Goal: Transaction & Acquisition: Purchase product/service

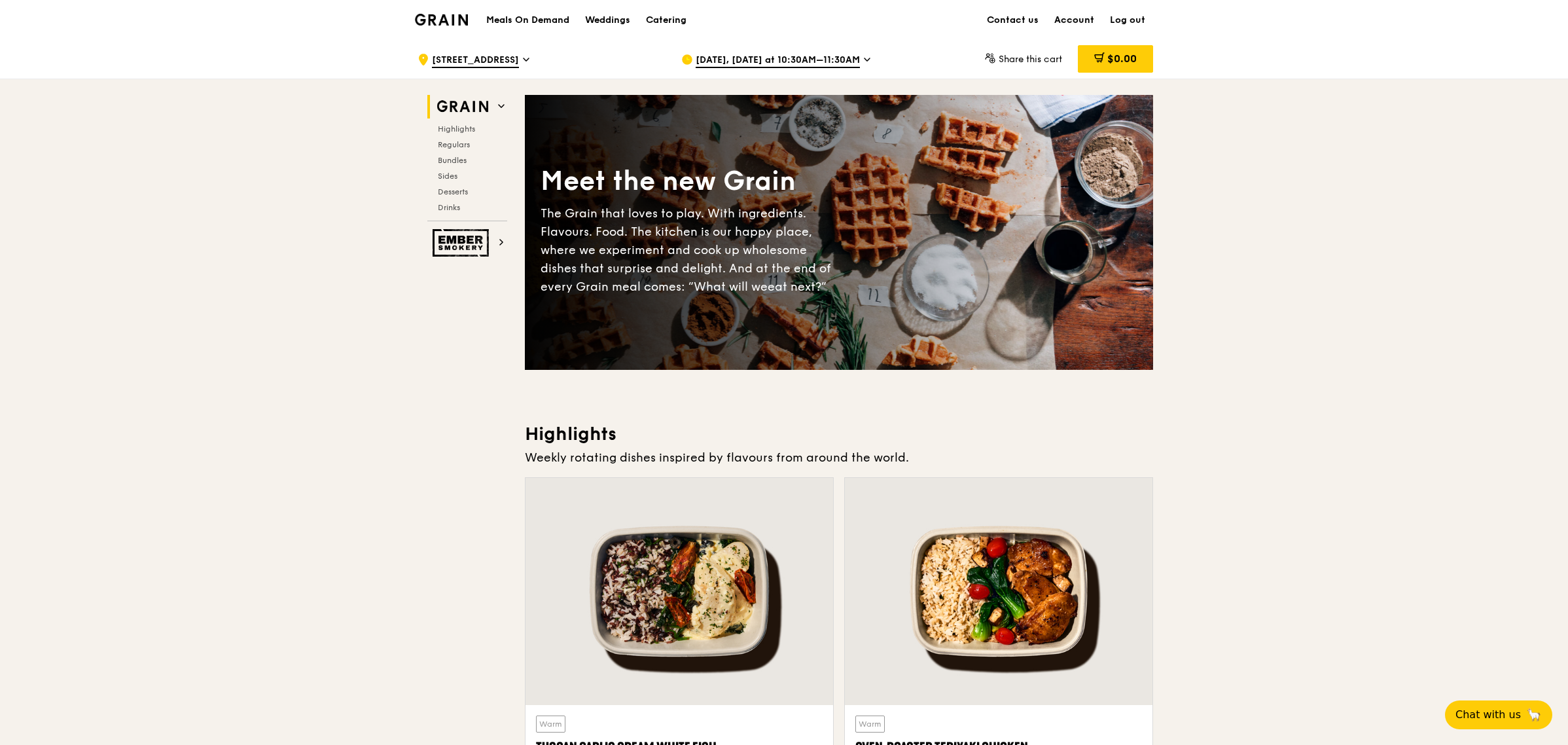
click at [1087, 21] on link "Account" at bounding box center [1074, 20] width 55 height 39
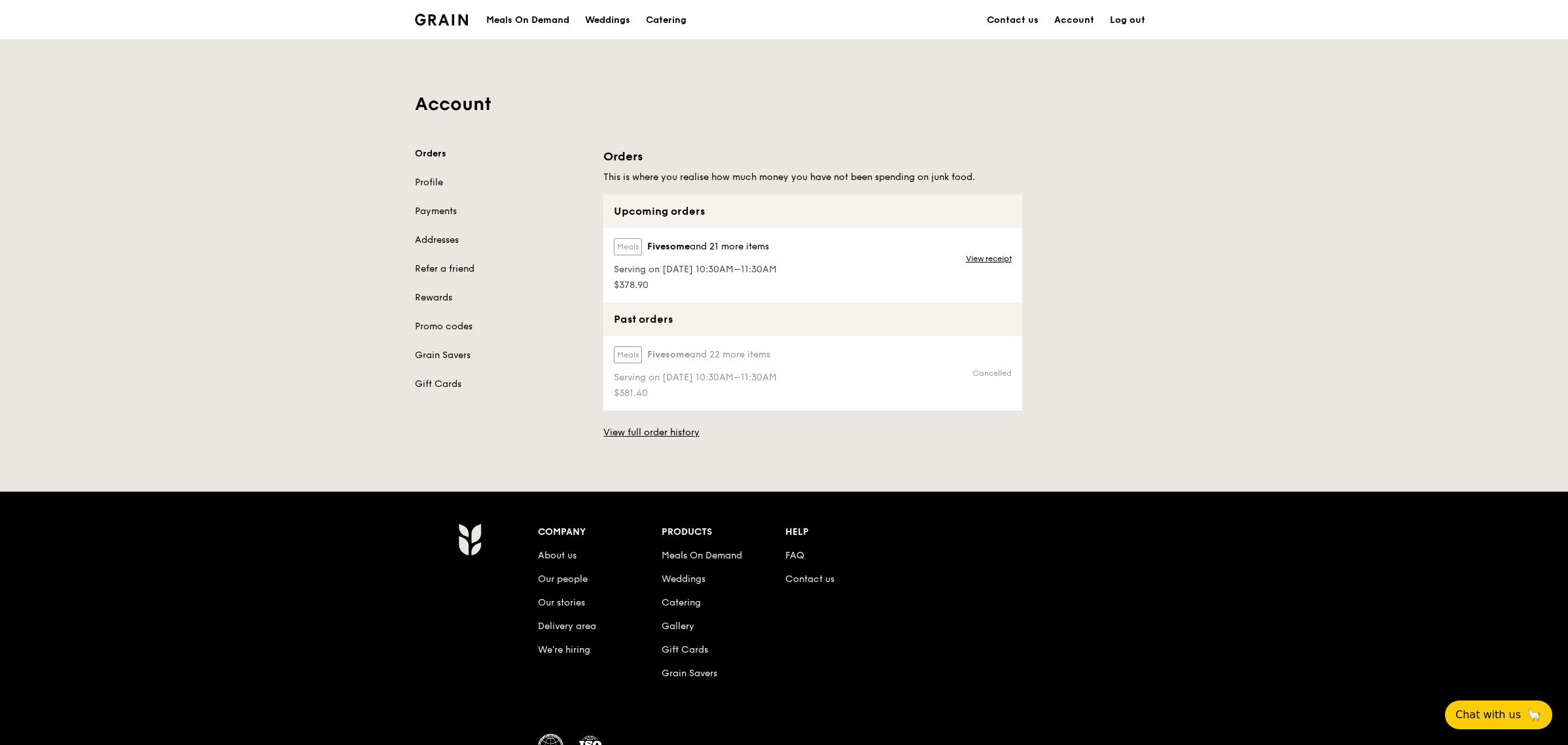
click at [712, 249] on span "and 21 more items" at bounding box center [729, 246] width 79 height 11
click at [694, 204] on div "Upcoming orders" at bounding box center [813, 211] width 419 height 33
click at [685, 226] on div "Upcoming orders" at bounding box center [813, 211] width 419 height 33
click at [698, 257] on div "Meals Fivesome and 21 more items" at bounding box center [695, 249] width 163 height 22
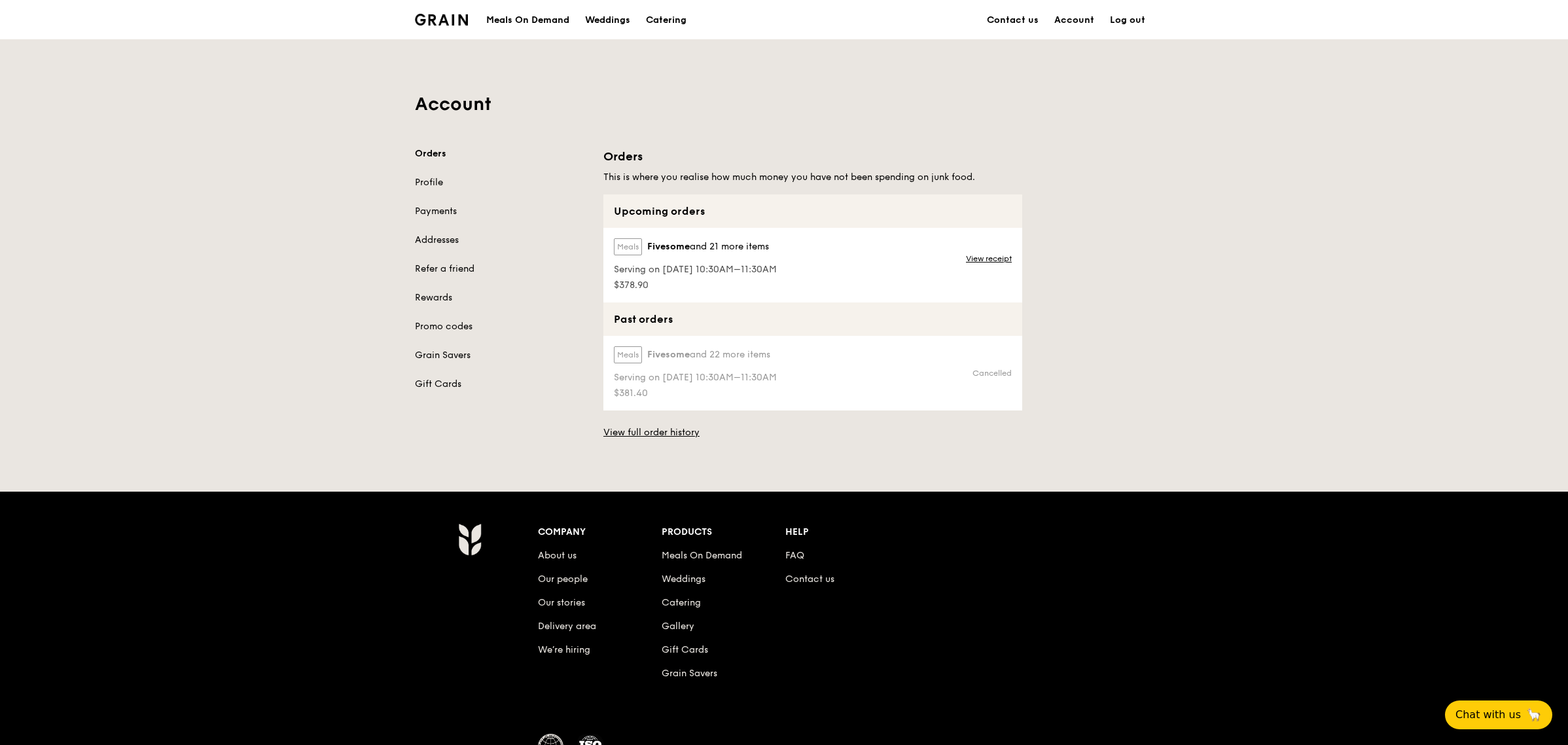
click at [701, 251] on span "and 21 more items" at bounding box center [729, 246] width 79 height 11
click at [979, 258] on link "View receipt" at bounding box center [989, 258] width 46 height 10
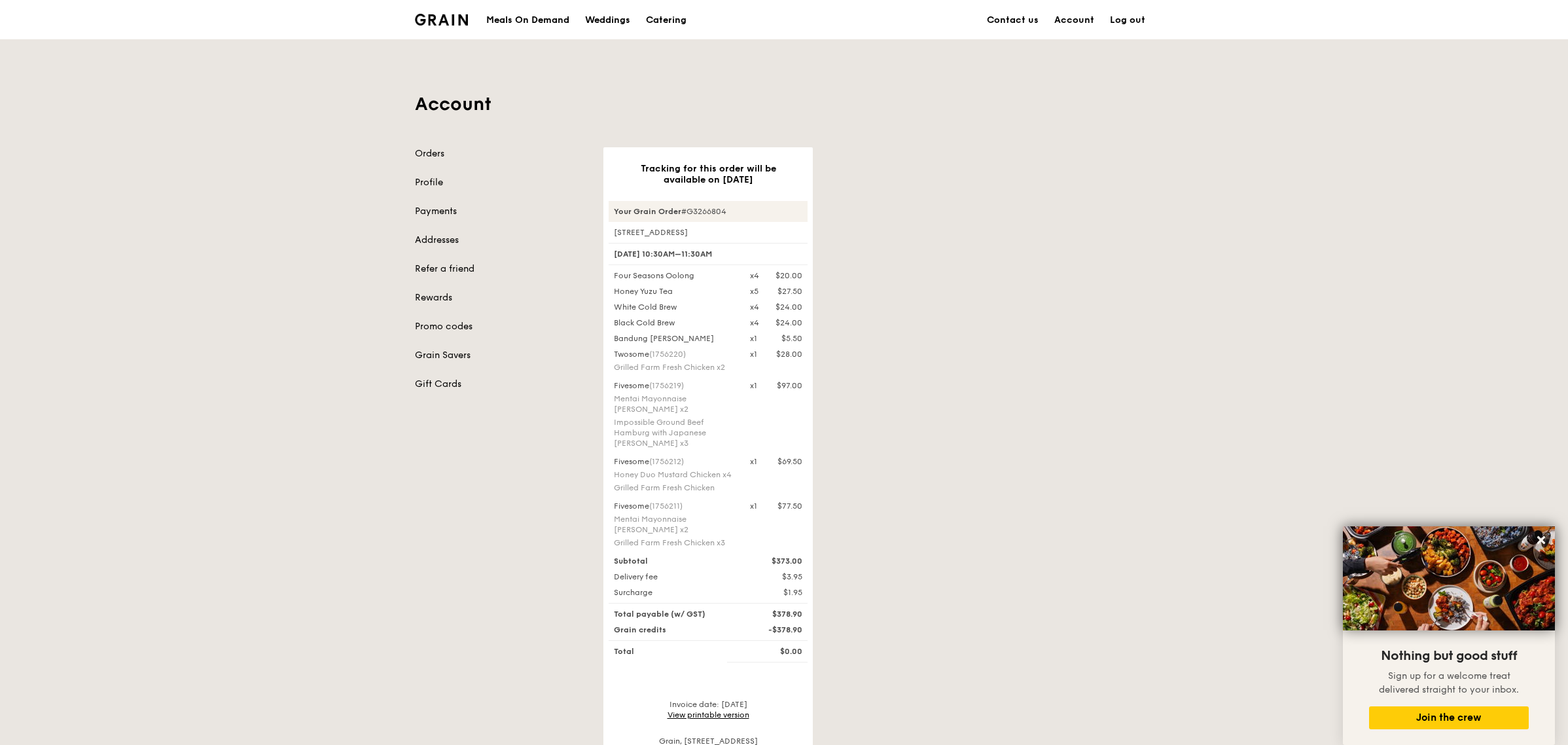
scroll to position [328, 0]
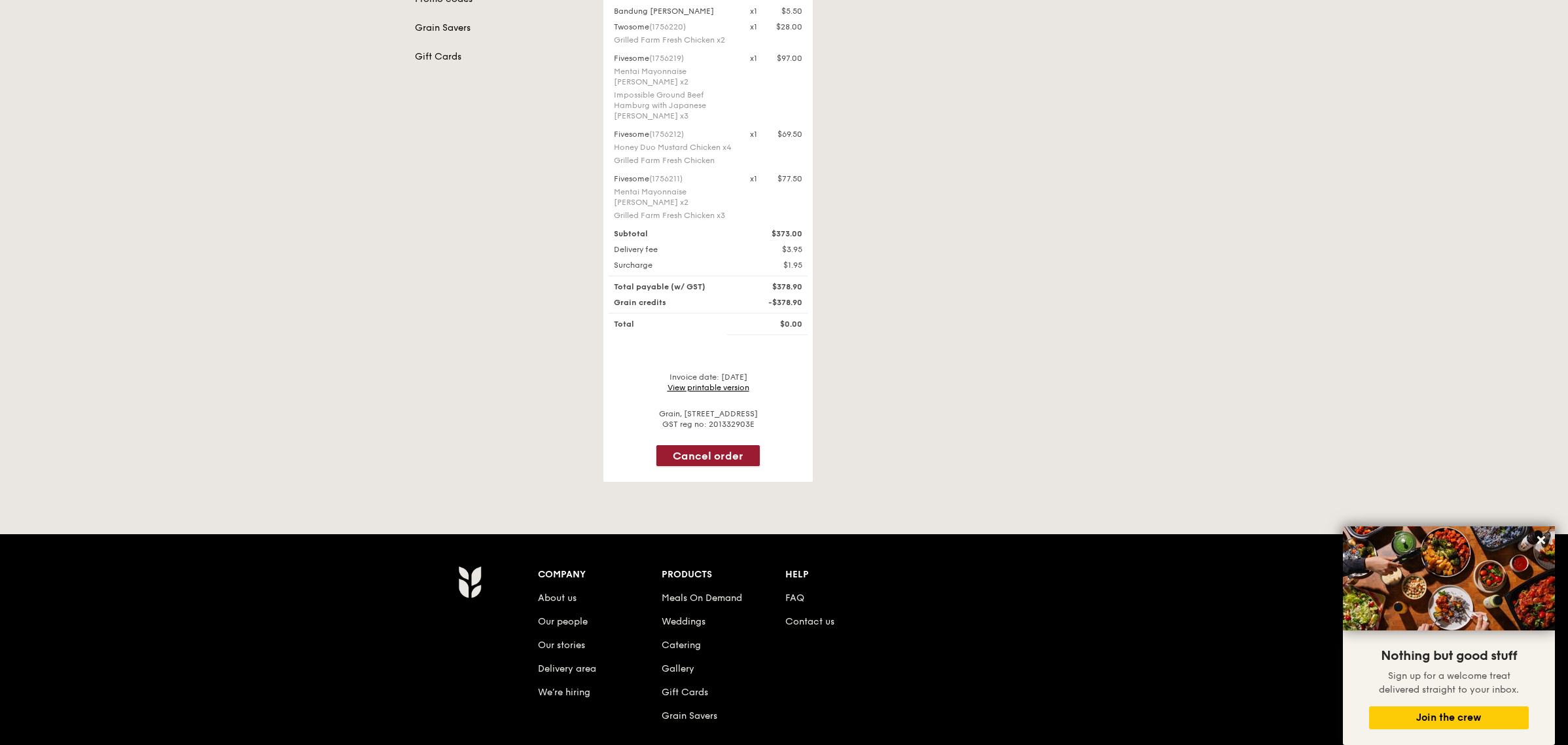
click at [712, 458] on button "Cancel order" at bounding box center [708, 455] width 103 height 21
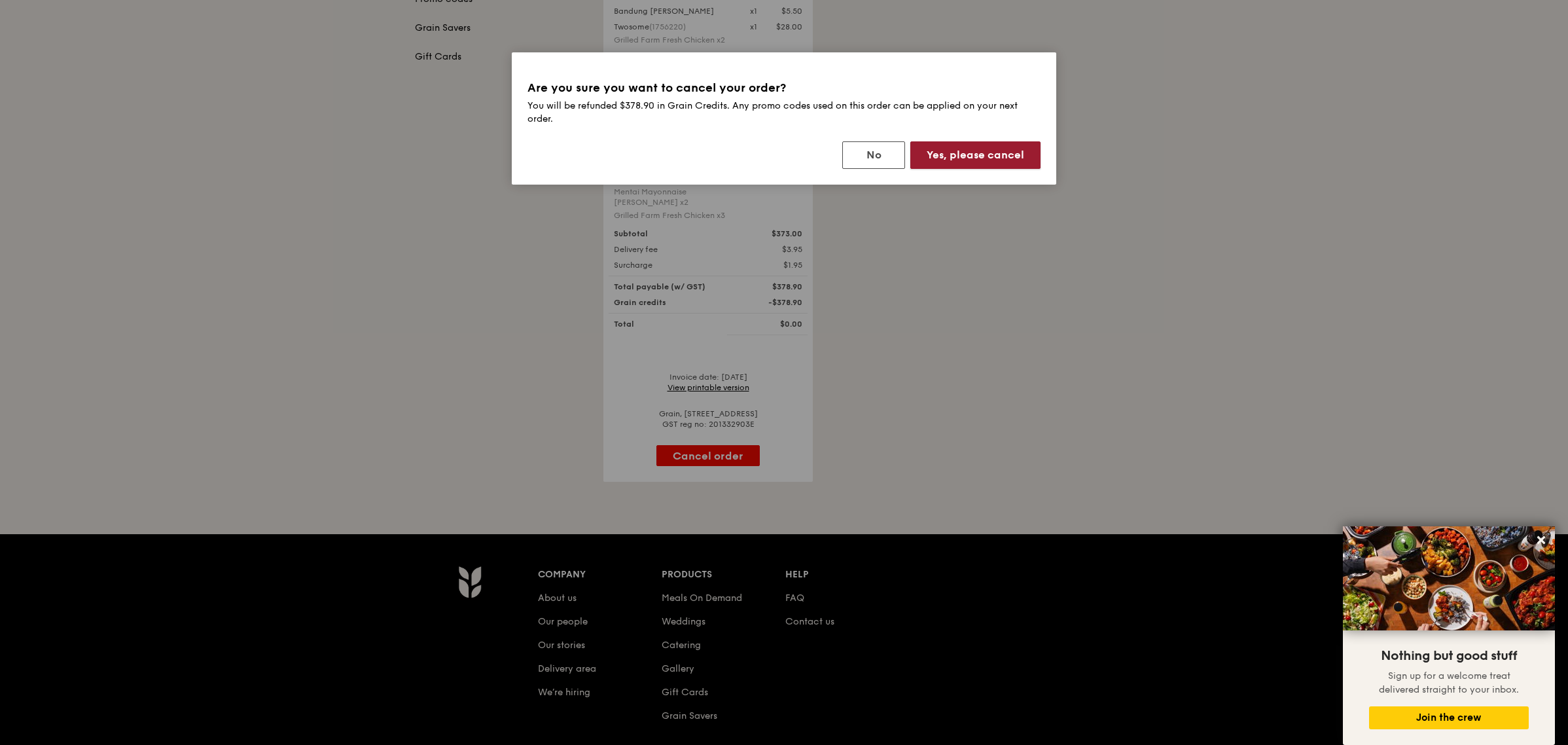
click at [974, 156] on button "Yes, please cancel" at bounding box center [975, 155] width 131 height 27
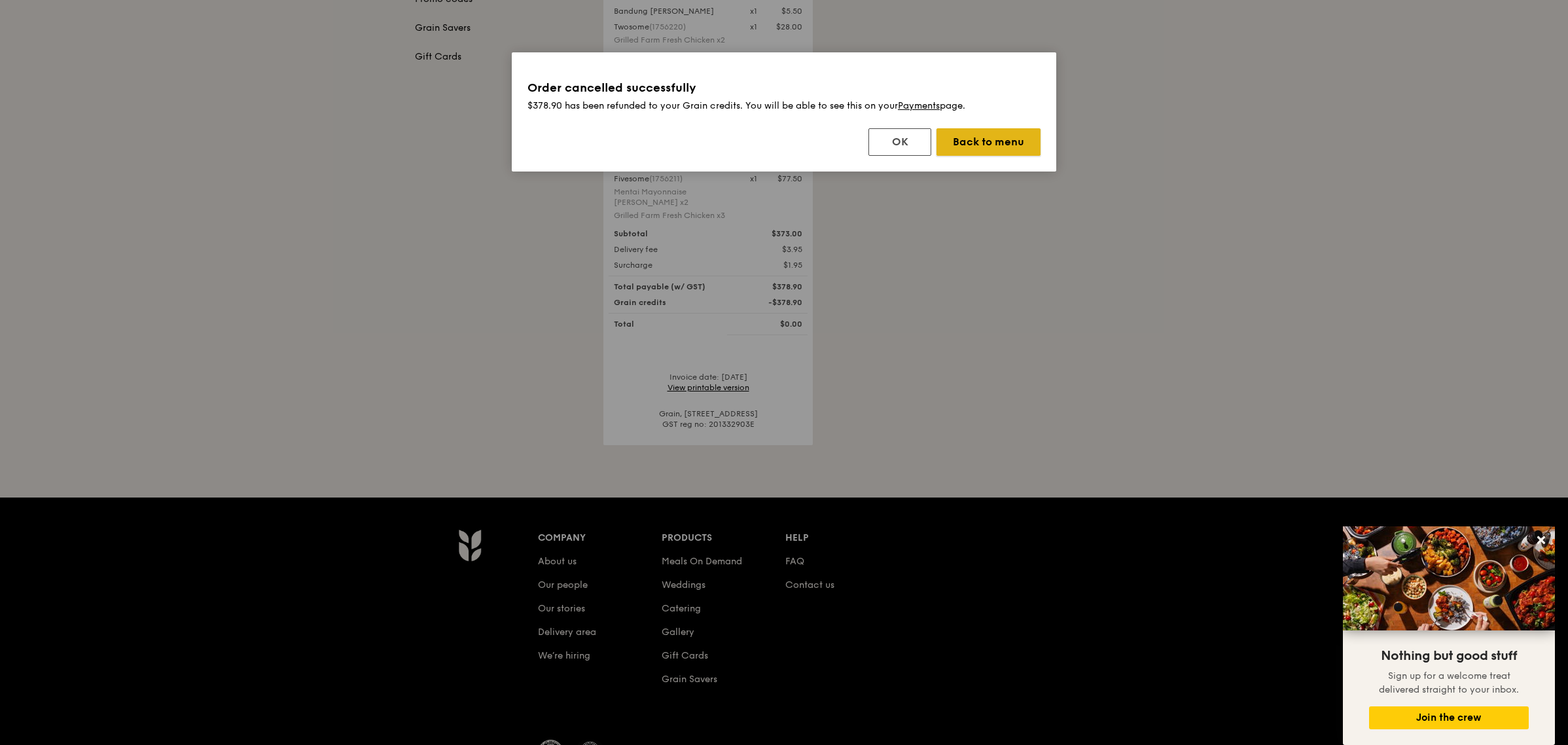
click at [960, 146] on button "Back to menu" at bounding box center [988, 142] width 104 height 27
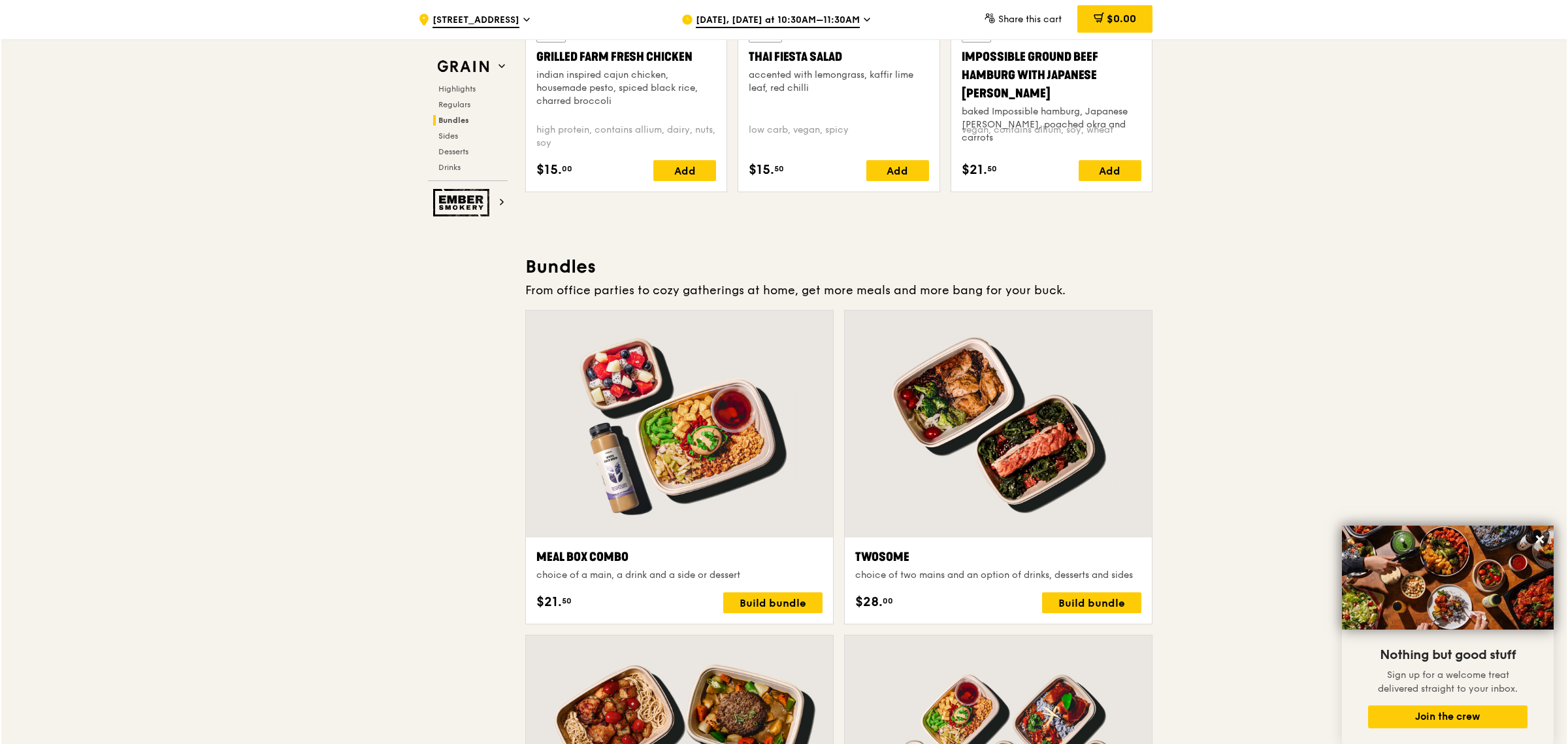
scroll to position [2041, 0]
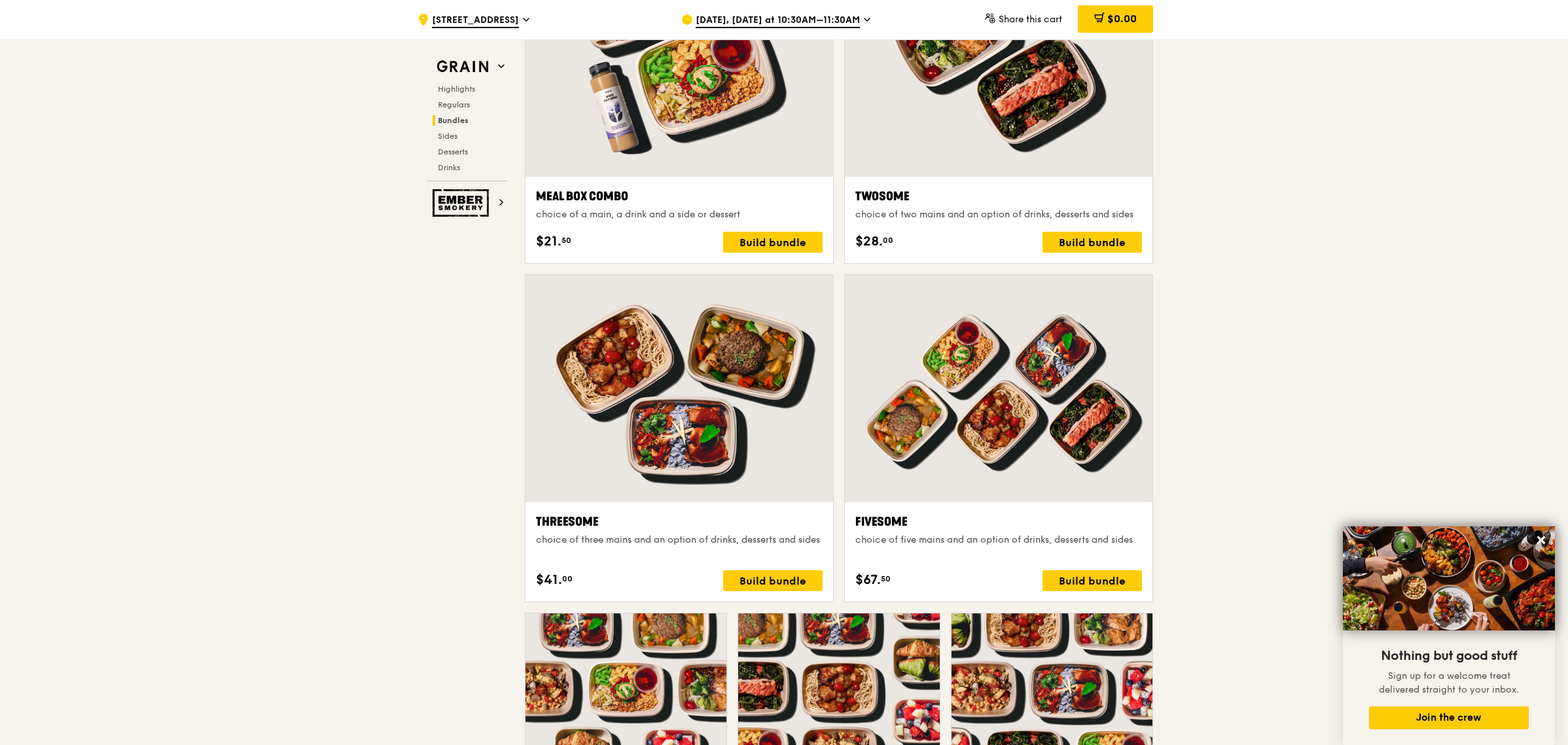
click at [1032, 470] on div at bounding box center [999, 389] width 308 height 227
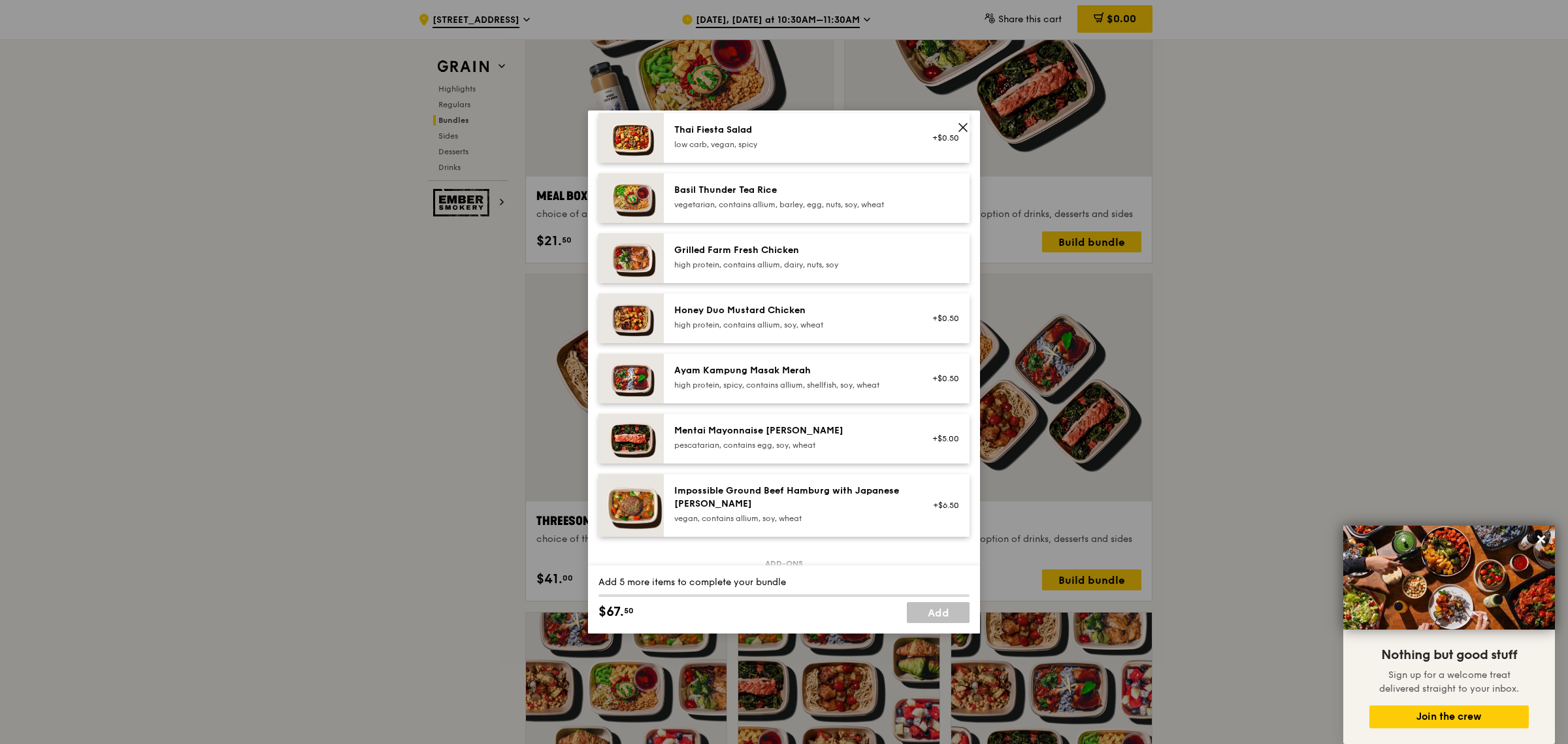
scroll to position [327, 0]
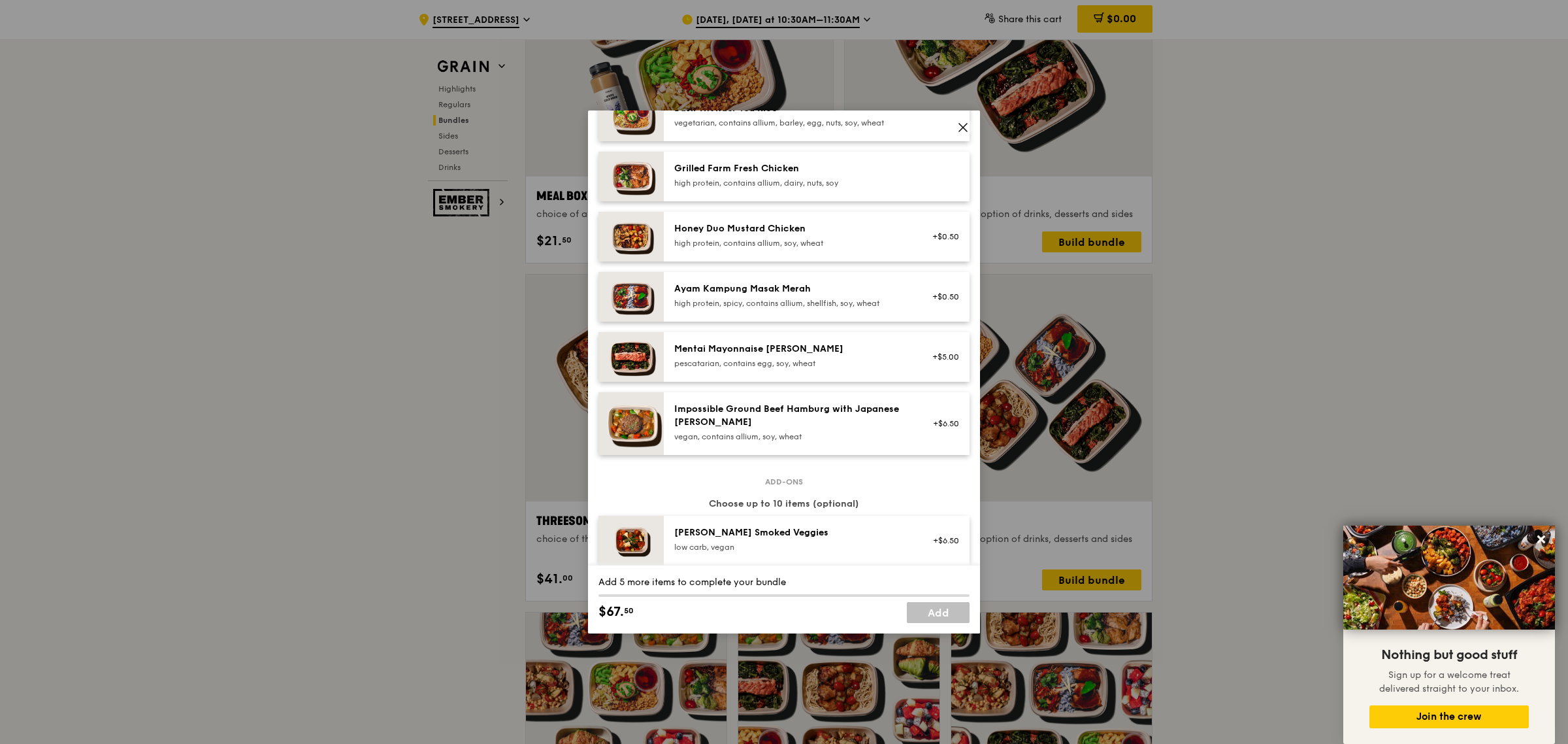
click at [833, 404] on div "Impossible Ground Beef Hamburg with Japanese [PERSON_NAME]" at bounding box center [791, 415] width 235 height 26
click at [850, 338] on div "Mentai Mayonnaise [PERSON_NAME] pescatarian, contains egg, soy, wheat +$5.00" at bounding box center [816, 357] width 306 height 49
click at [850, 338] on div "Mentai Mayonnaise [PERSON_NAME] pescatarian, contains egg, soy, wheat +$5.00 Re…" at bounding box center [816, 357] width 306 height 49
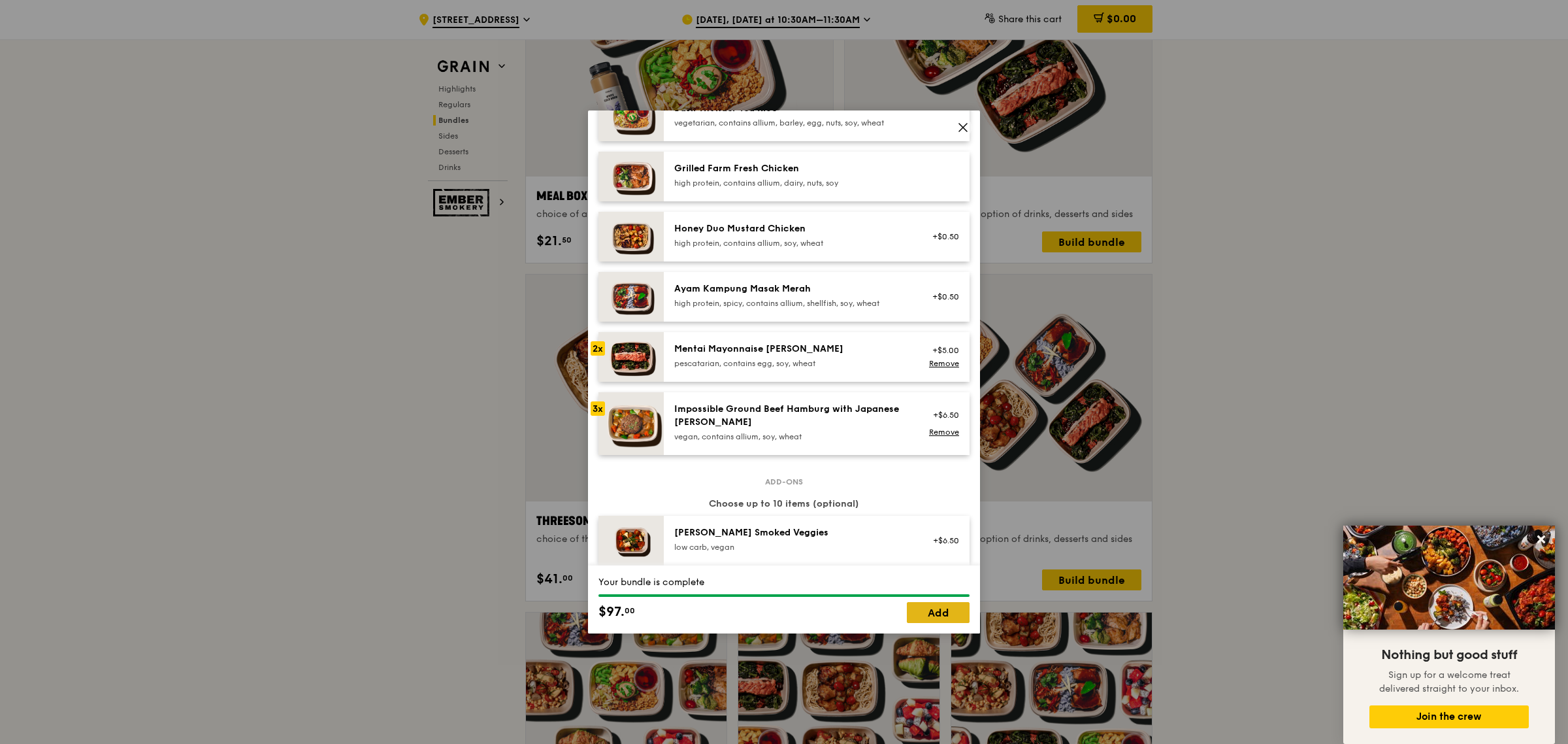
click at [940, 613] on link "Add" at bounding box center [938, 612] width 63 height 21
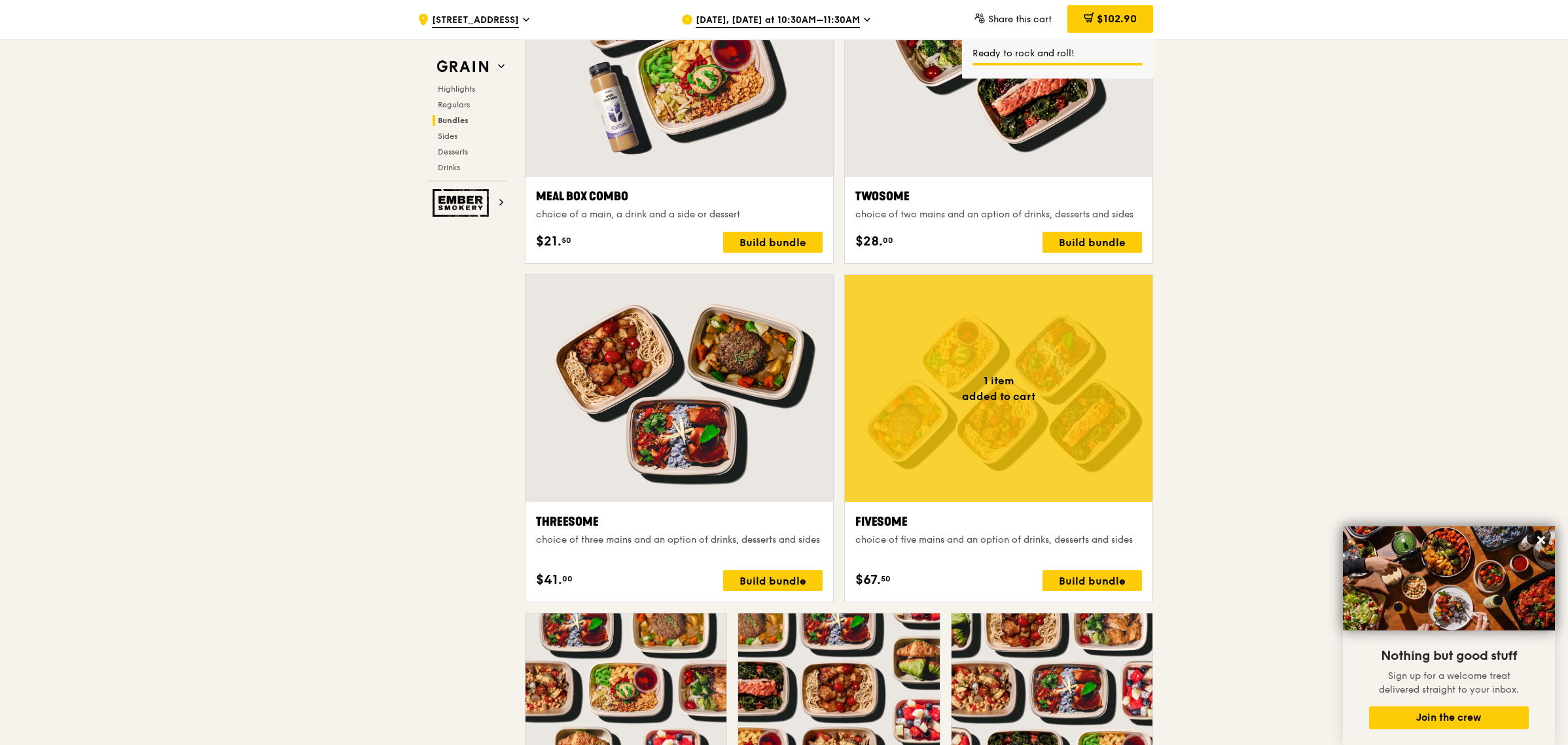
click at [1005, 408] on div at bounding box center [999, 389] width 308 height 227
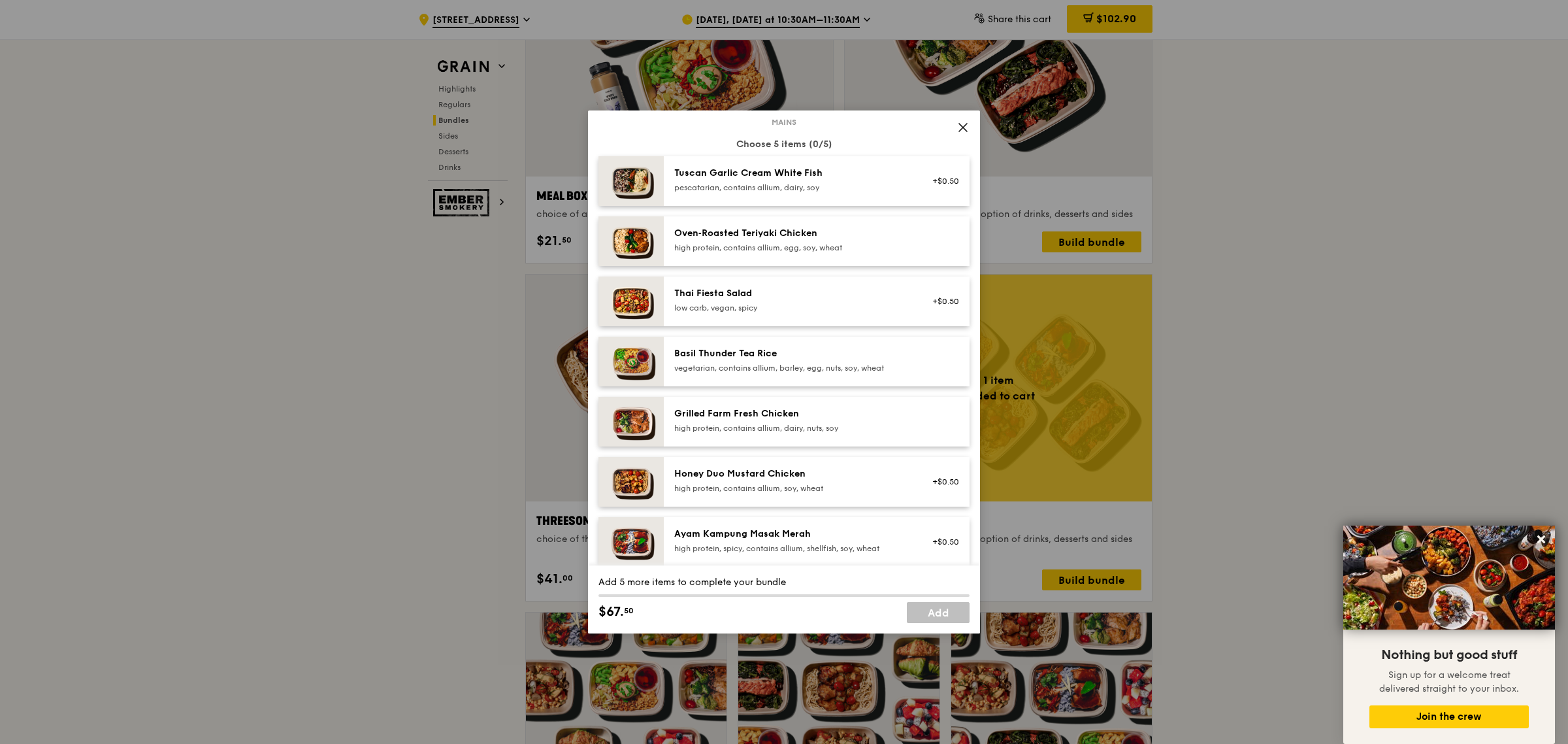
scroll to position [245, 0]
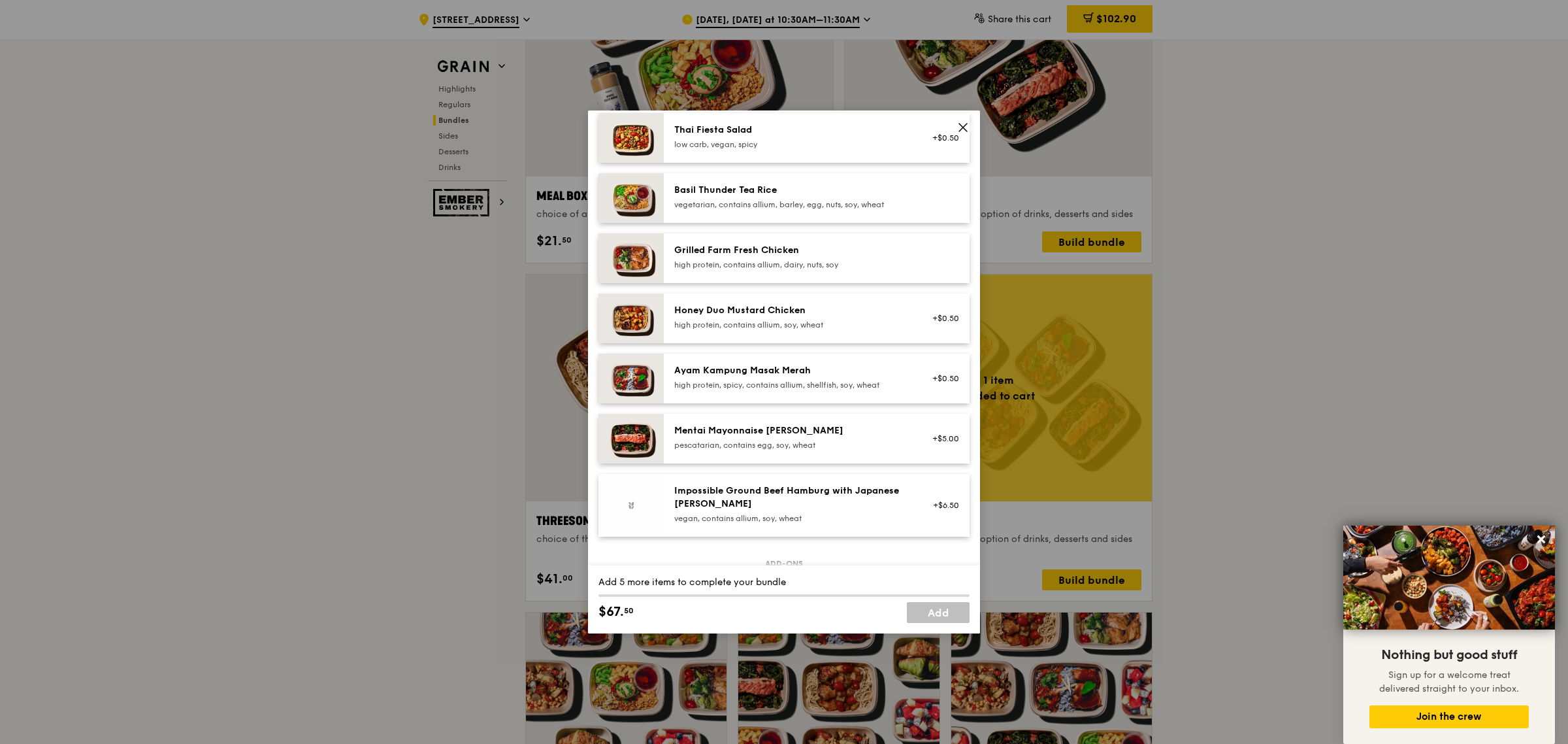
click at [796, 425] on div "Mentai Mayonnaise [PERSON_NAME]" at bounding box center [791, 431] width 235 height 13
click at [828, 312] on div "Honey Duo Mustard Chicken" at bounding box center [791, 311] width 235 height 13
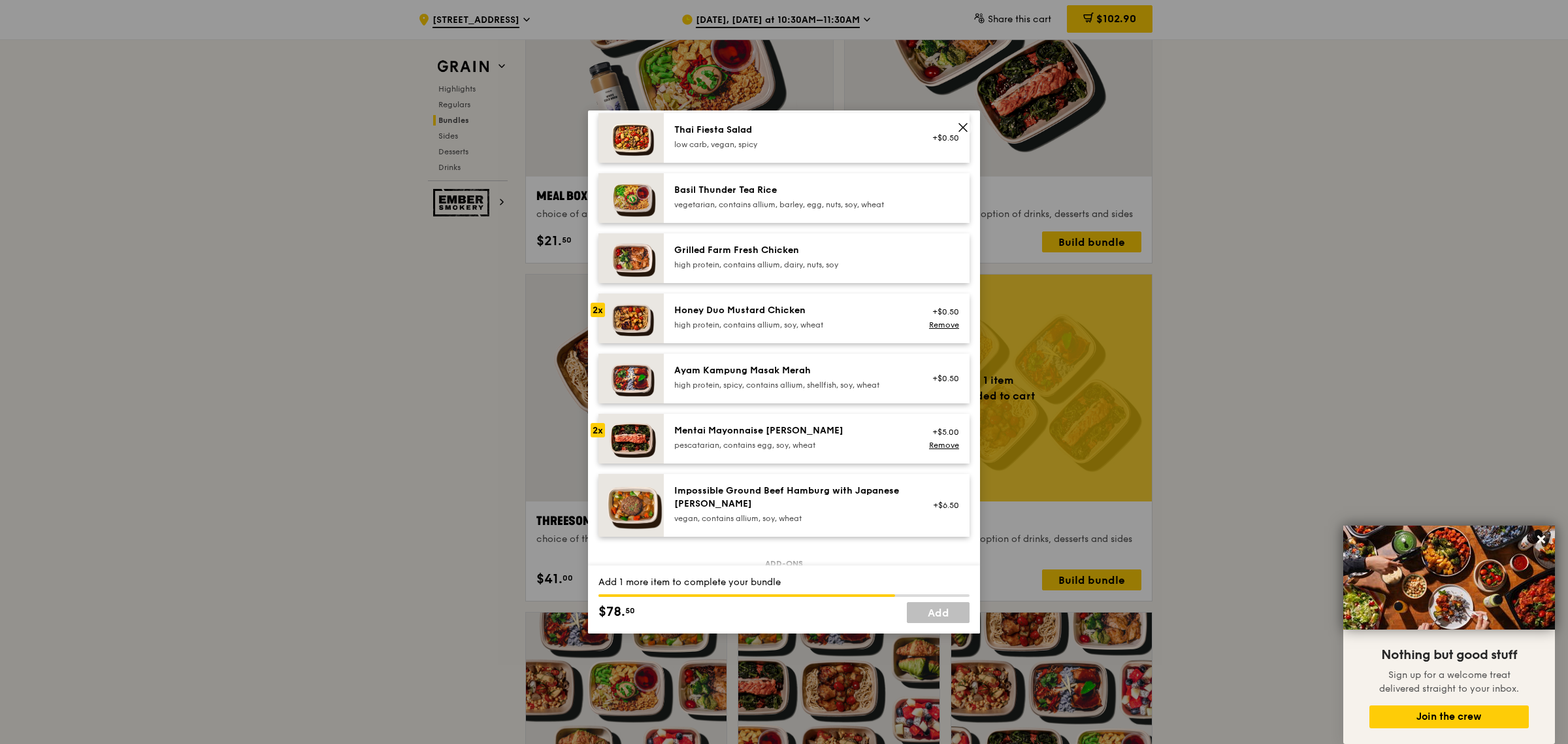
click at [828, 312] on div "Honey Duo Mustard Chicken" at bounding box center [791, 311] width 235 height 13
click at [950, 619] on link "Add" at bounding box center [938, 612] width 63 height 21
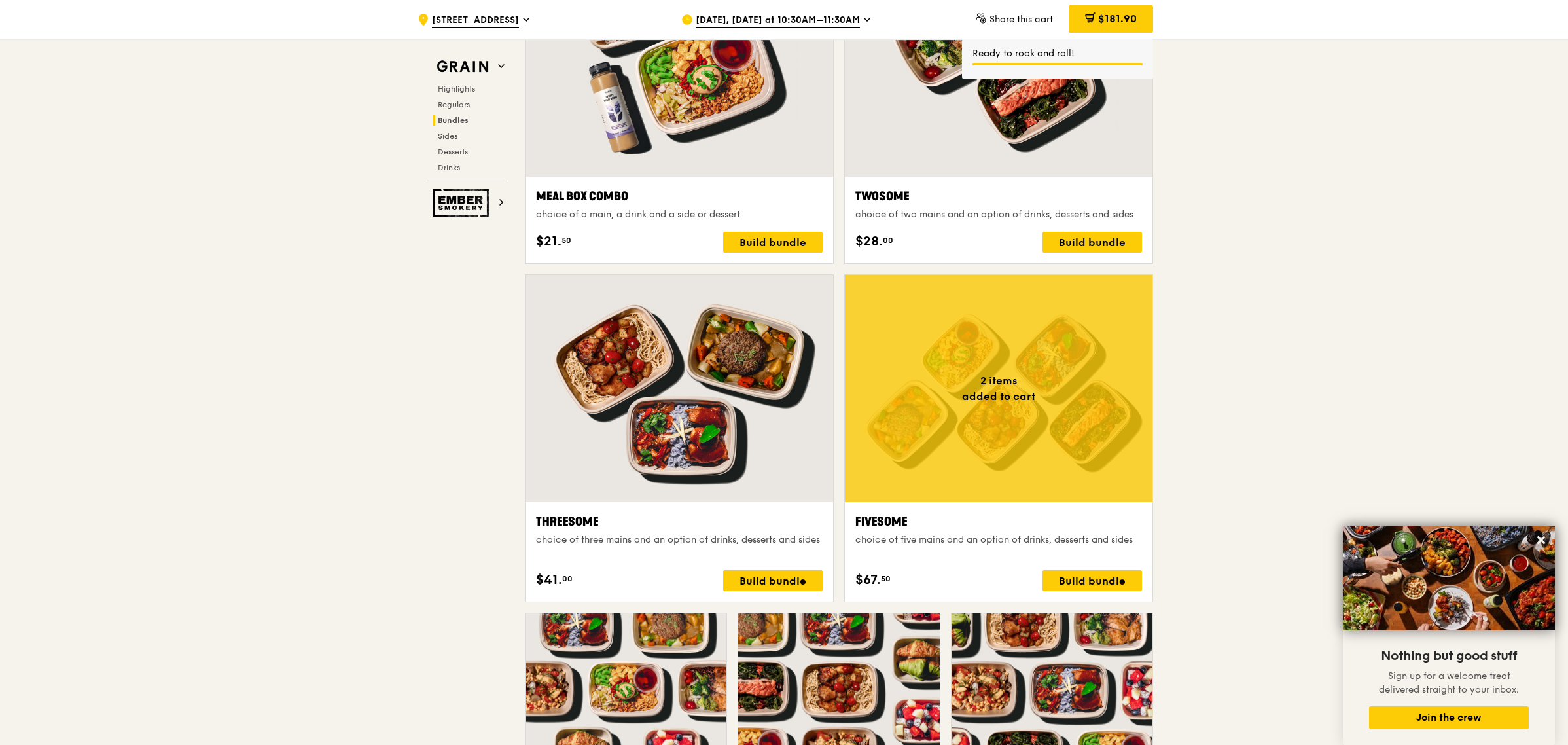
click at [952, 526] on div "Fivesome" at bounding box center [999, 522] width 287 height 18
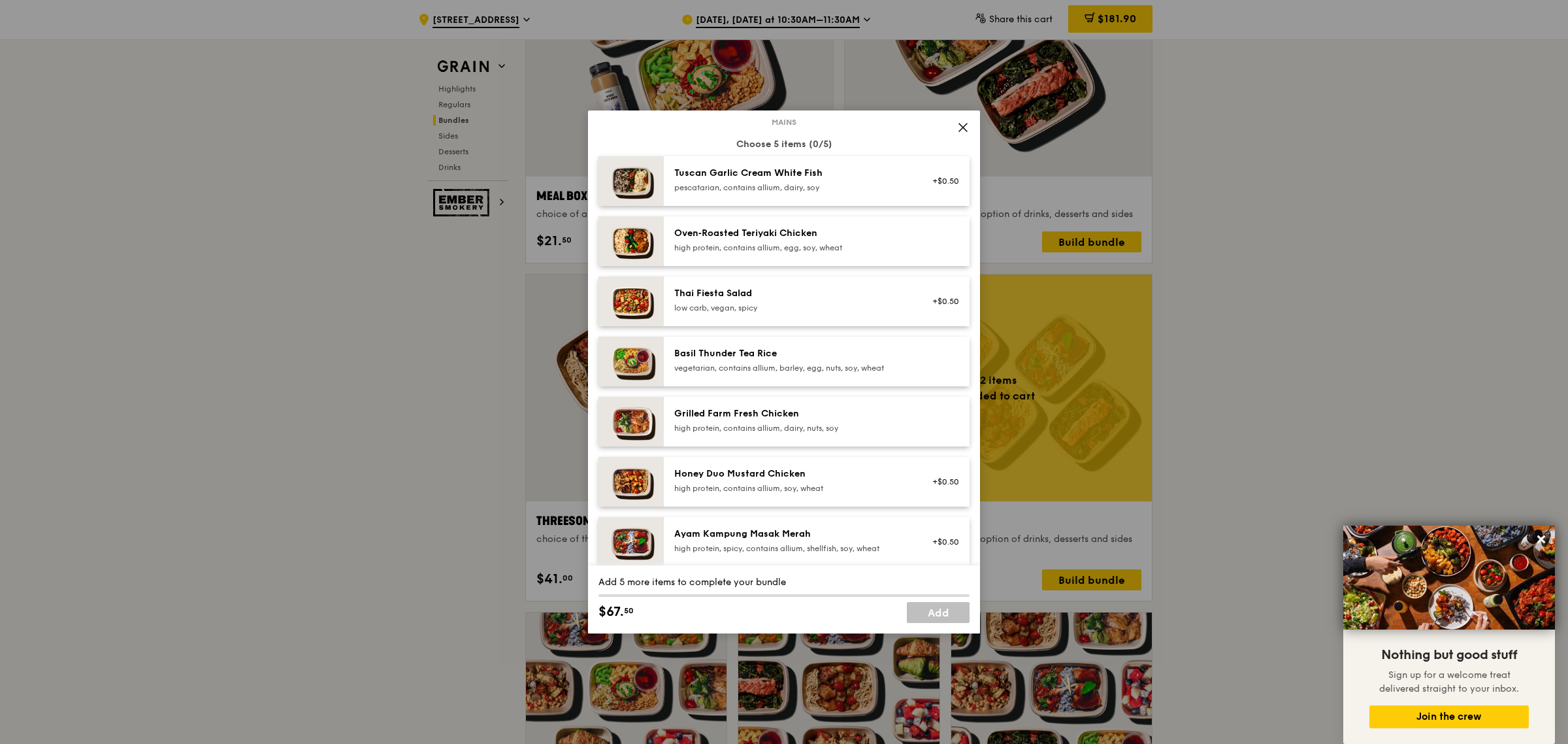
scroll to position [164, 0]
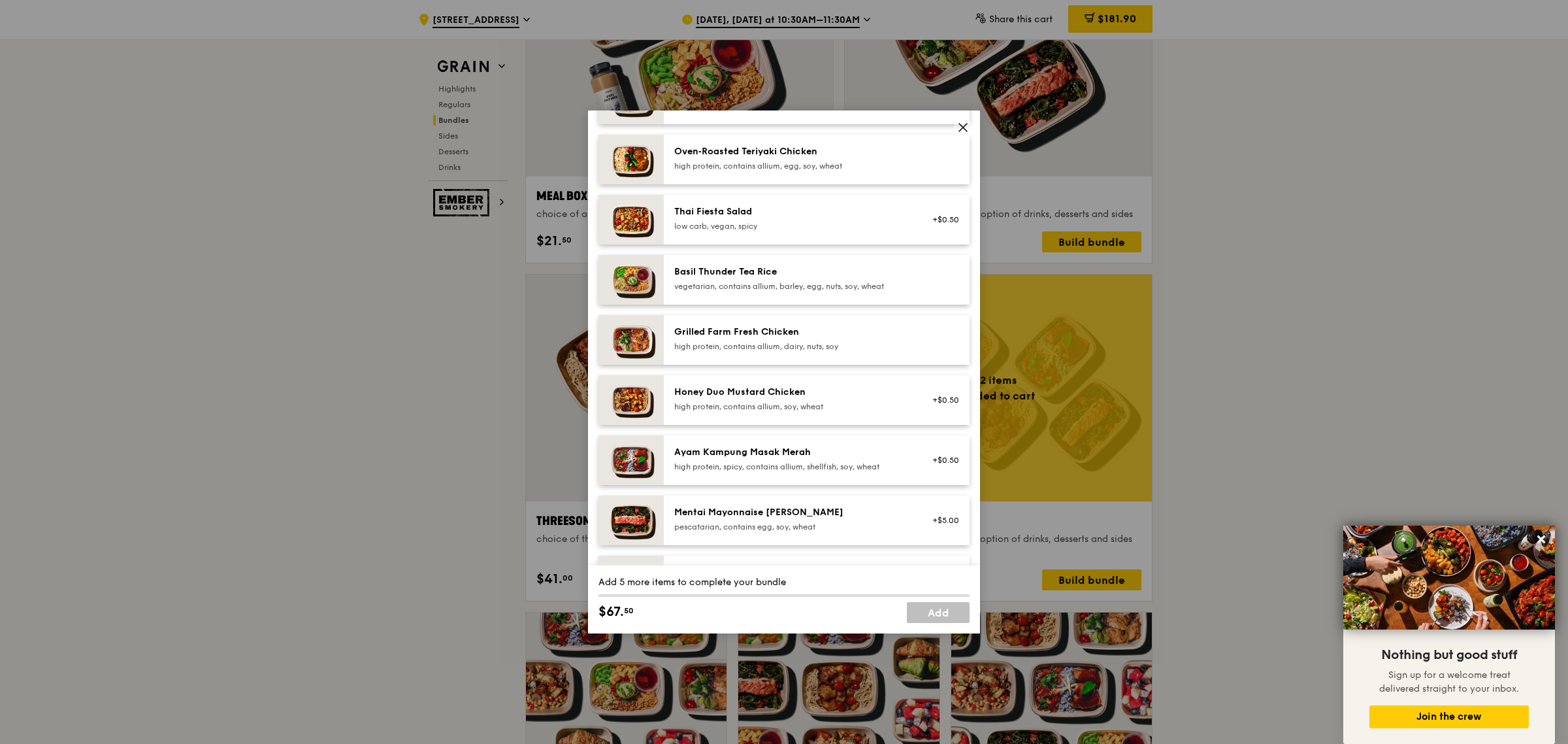
click at [836, 397] on div "Honey Duo Mustard Chicken" at bounding box center [791, 393] width 235 height 13
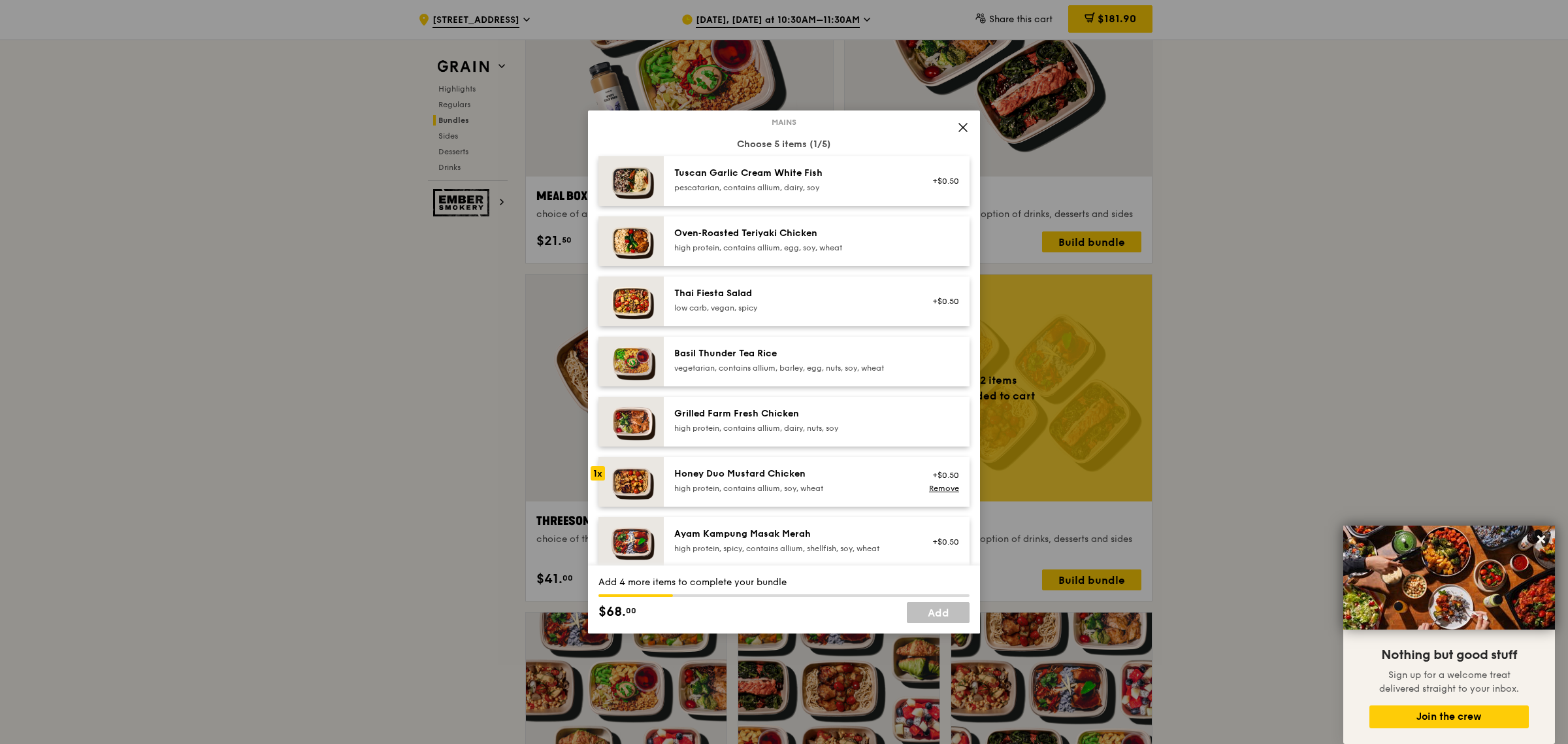
click at [844, 479] on div "Honey Duo Mustard Chicken" at bounding box center [791, 474] width 235 height 13
click at [838, 425] on div "high protein, contains allium, dairy, nuts, soy" at bounding box center [791, 428] width 235 height 10
click at [931, 611] on link "Add" at bounding box center [938, 612] width 63 height 21
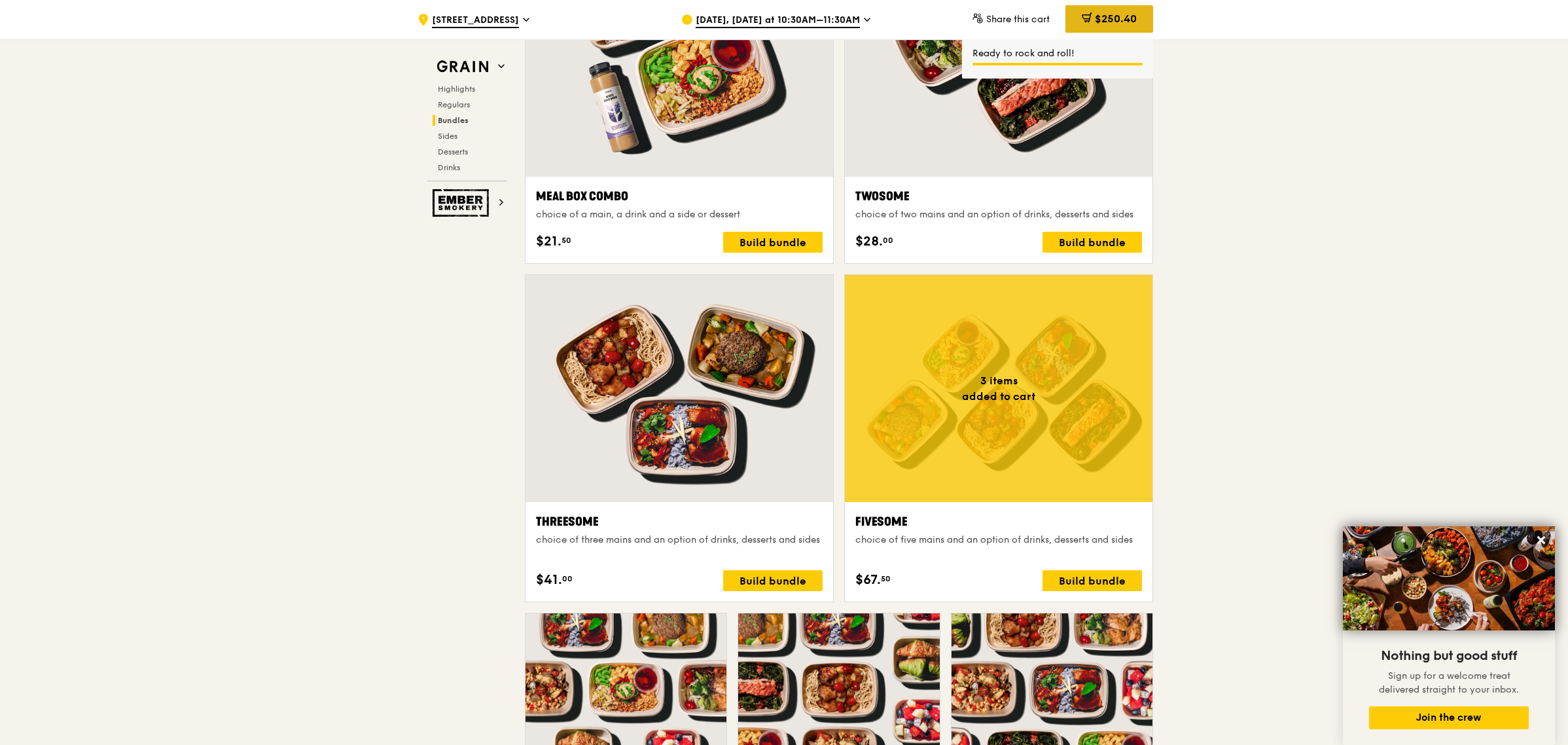
click at [1100, 24] on div "$250.40" at bounding box center [1109, 18] width 88 height 27
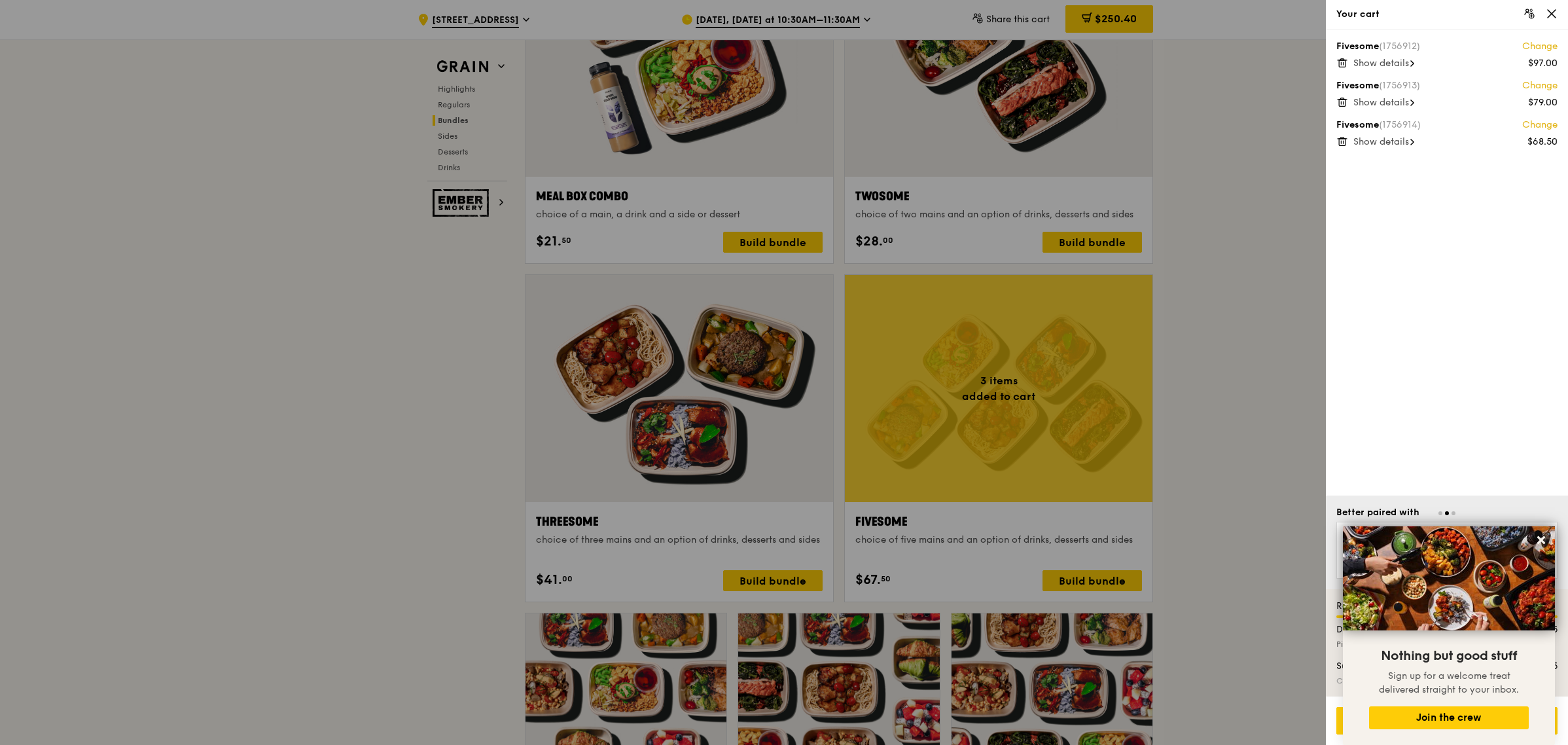
click at [1401, 136] on span "Show details" at bounding box center [1381, 142] width 55 height 11
click at [1401, 102] on span "Show details" at bounding box center [1381, 102] width 55 height 11
click at [1398, 60] on span "Show details" at bounding box center [1381, 63] width 55 height 11
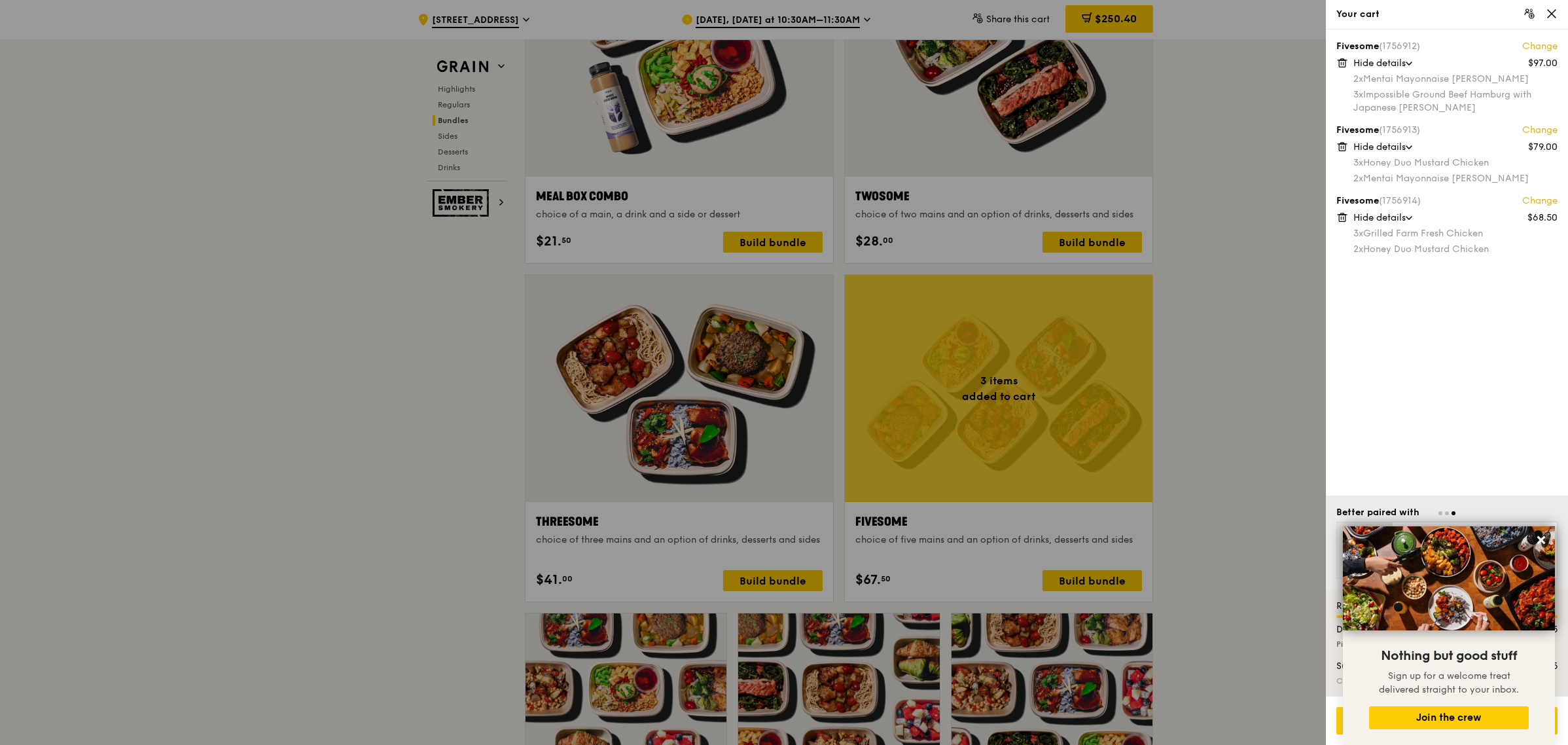
click at [714, 451] on div at bounding box center [784, 372] width 1568 height 745
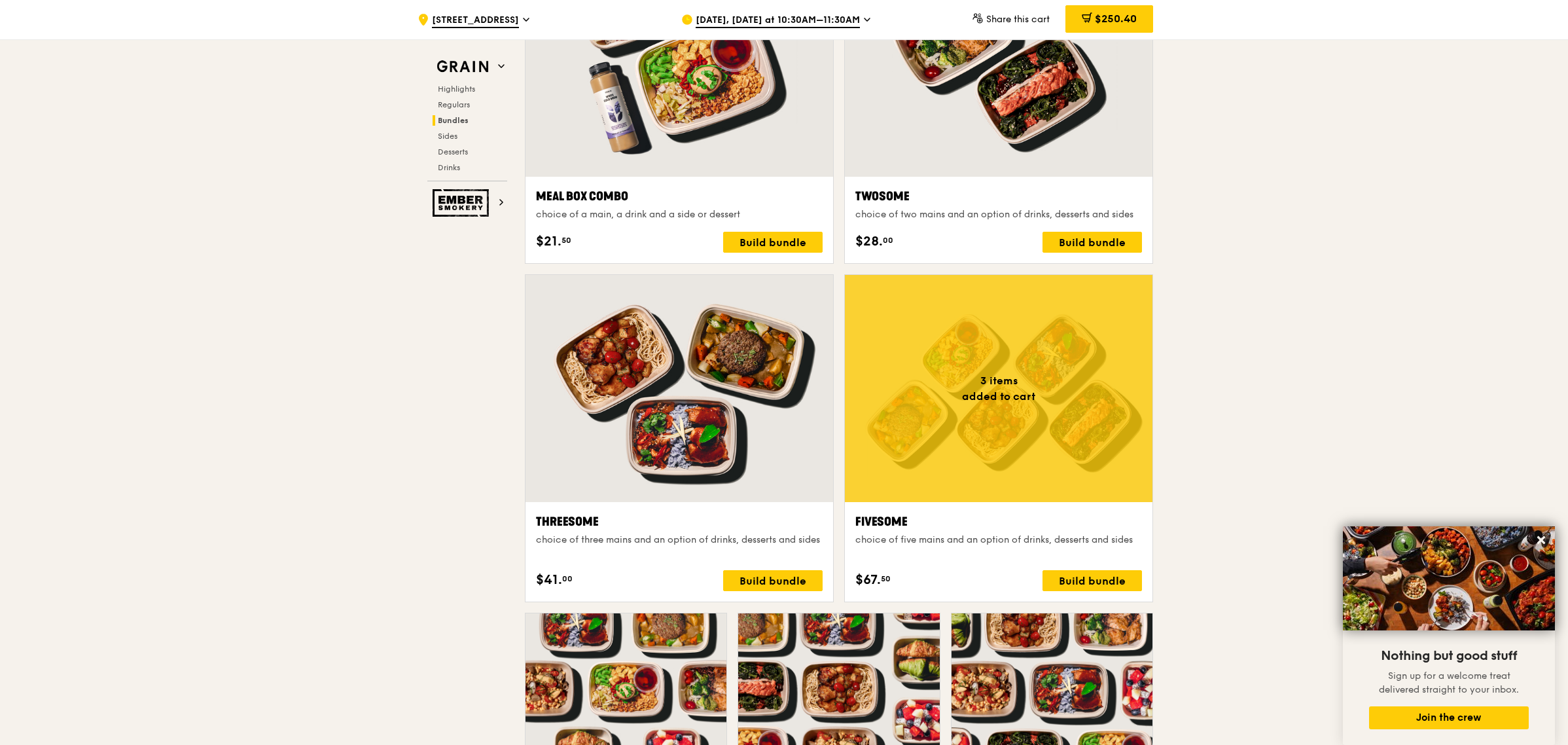
click at [680, 403] on div at bounding box center [679, 389] width 308 height 227
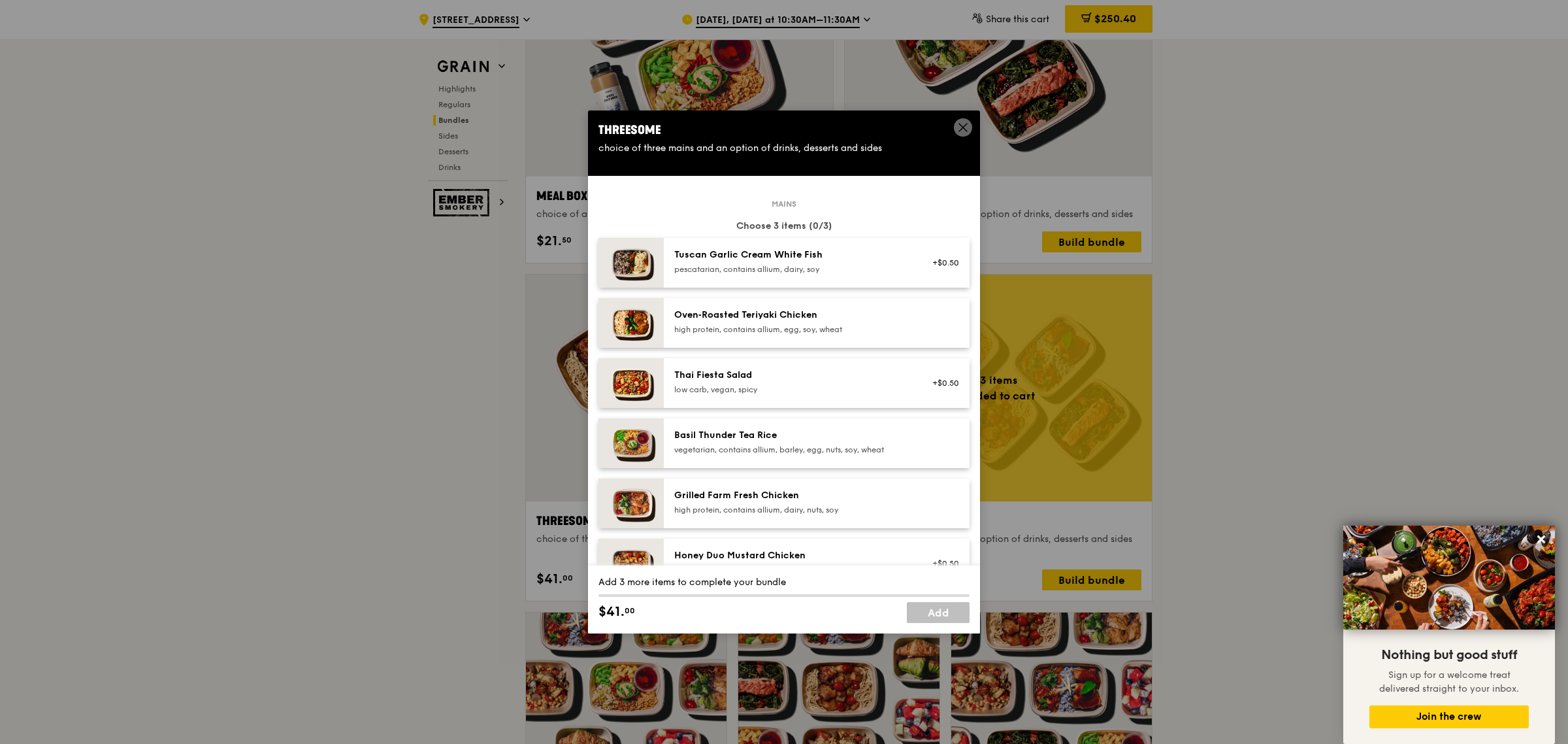
click at [776, 502] on div "Grilled Farm Fresh Chicken high protein, contains allium, dairy, nuts, soy" at bounding box center [791, 502] width 235 height 26
click at [930, 611] on link "Add" at bounding box center [938, 612] width 63 height 21
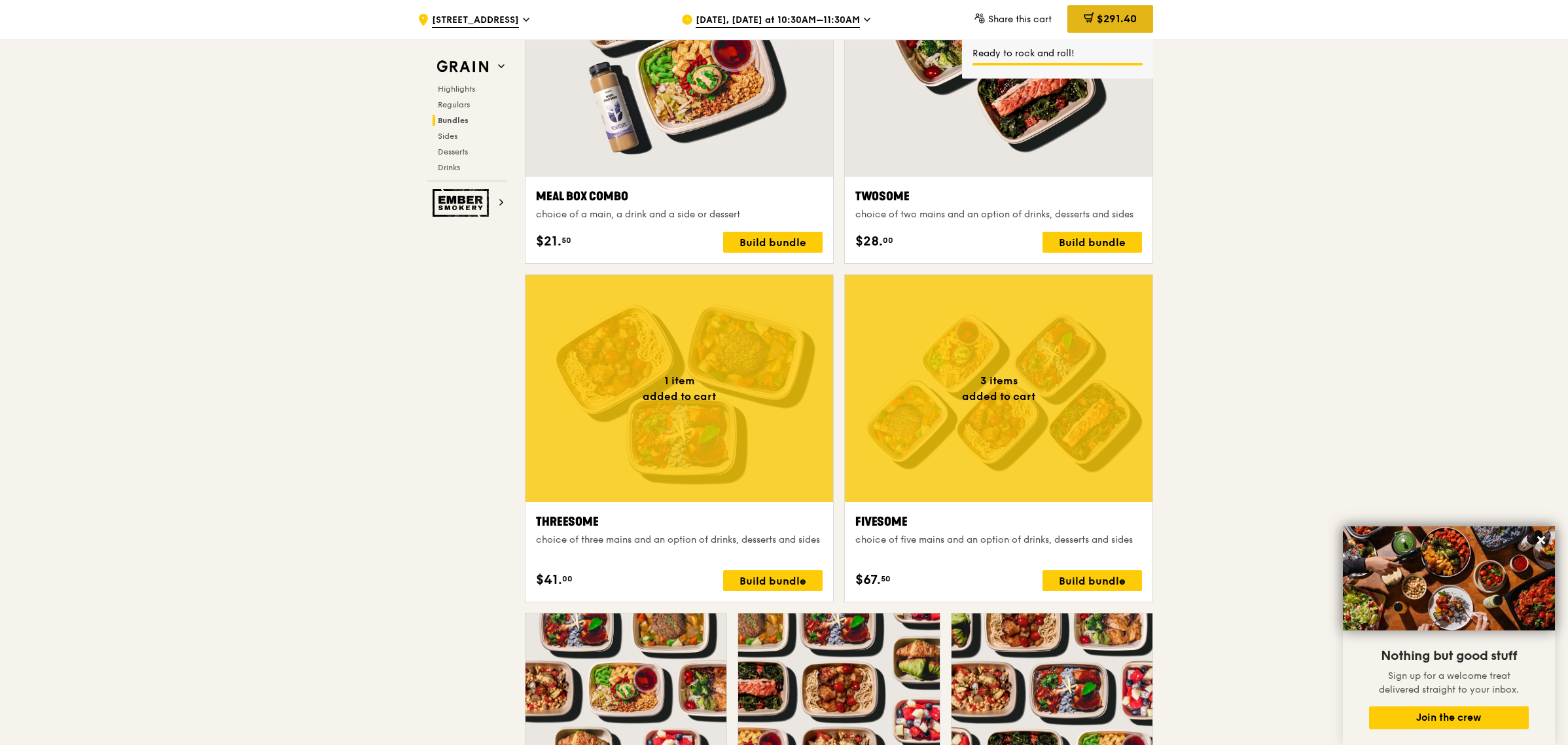
click at [1098, 21] on span "$291.40" at bounding box center [1117, 18] width 40 height 13
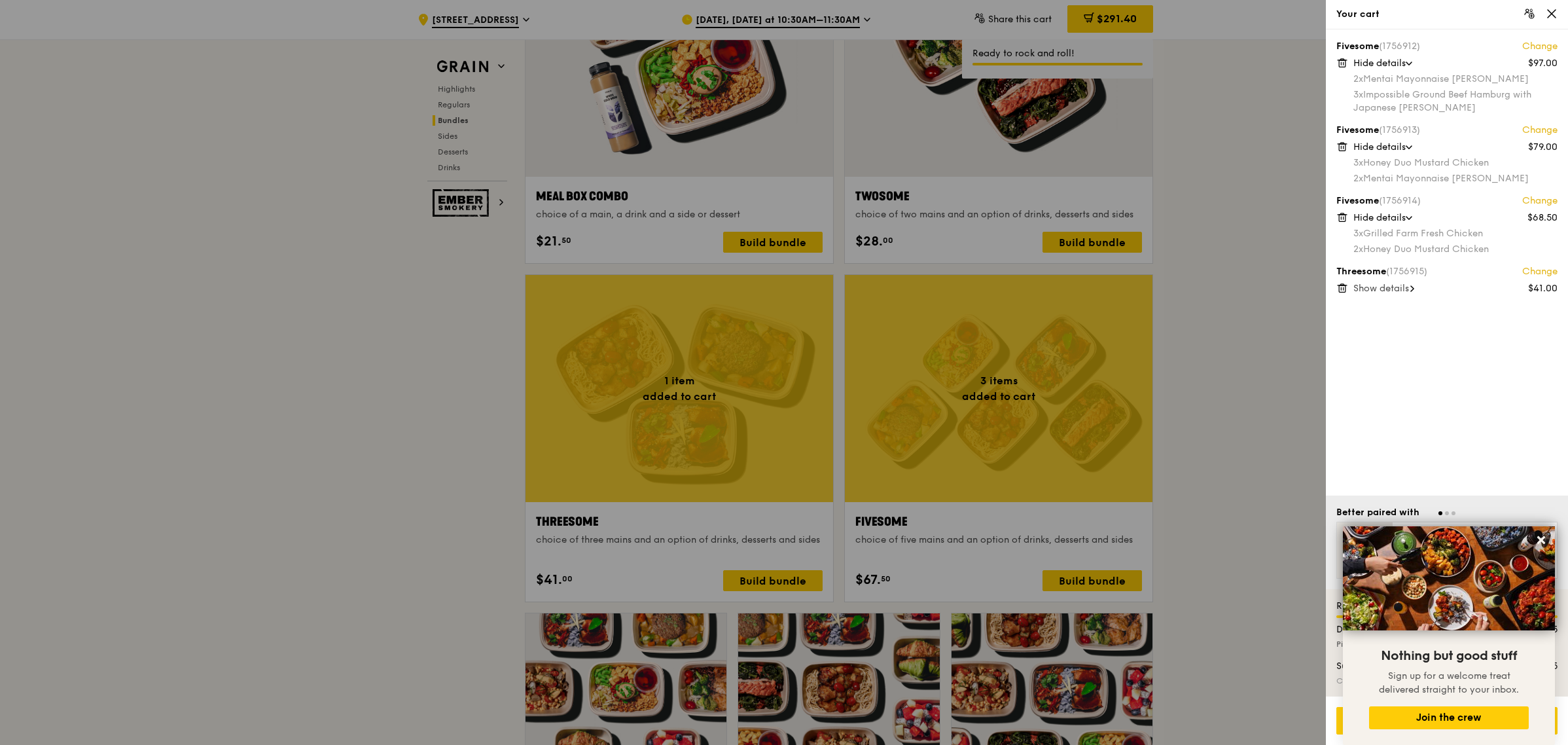
click at [1386, 286] on span "Show details" at bounding box center [1381, 288] width 55 height 11
click at [1214, 287] on div at bounding box center [784, 372] width 1568 height 745
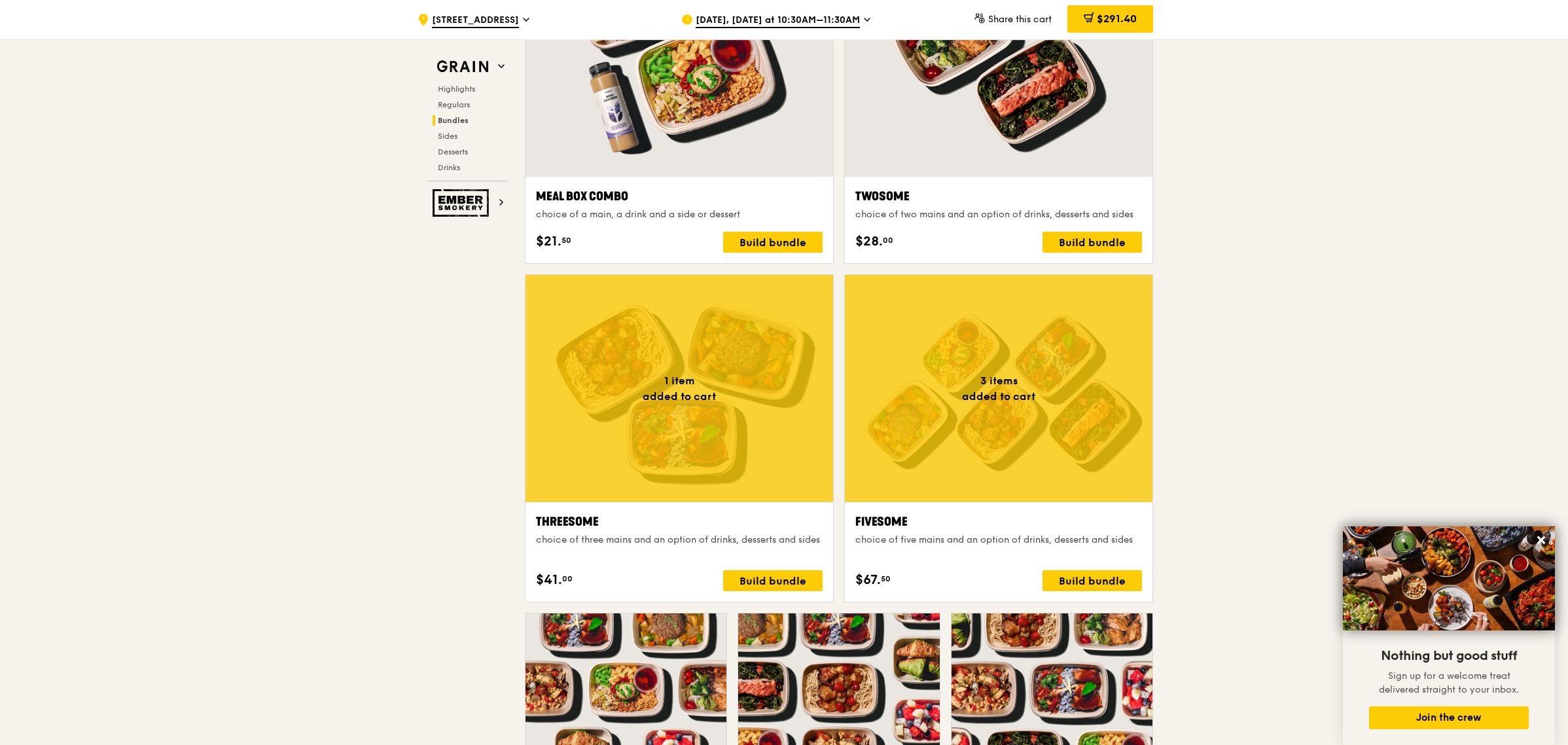
scroll to position [2616, 0]
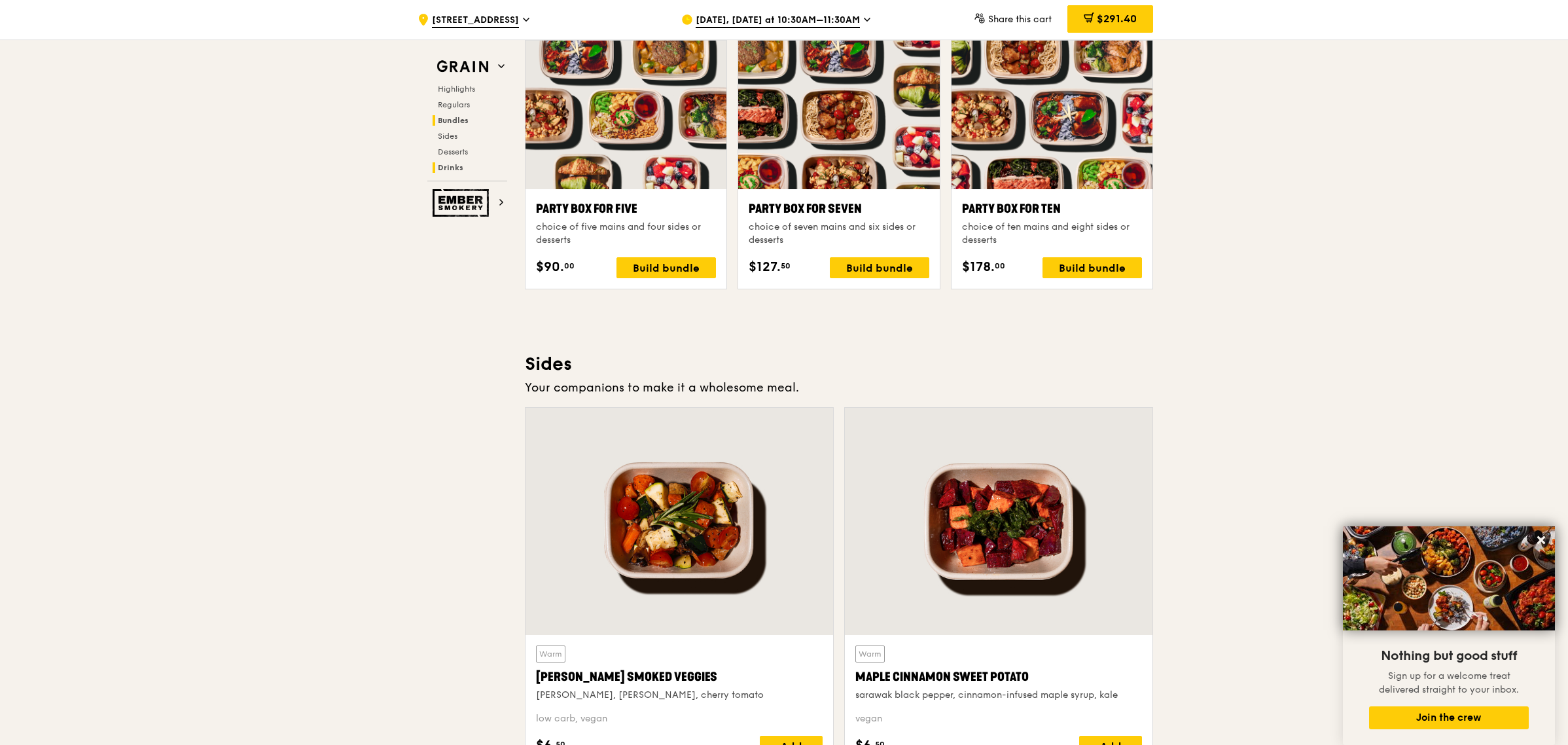
click at [442, 166] on span "Drinks" at bounding box center [451, 167] width 26 height 9
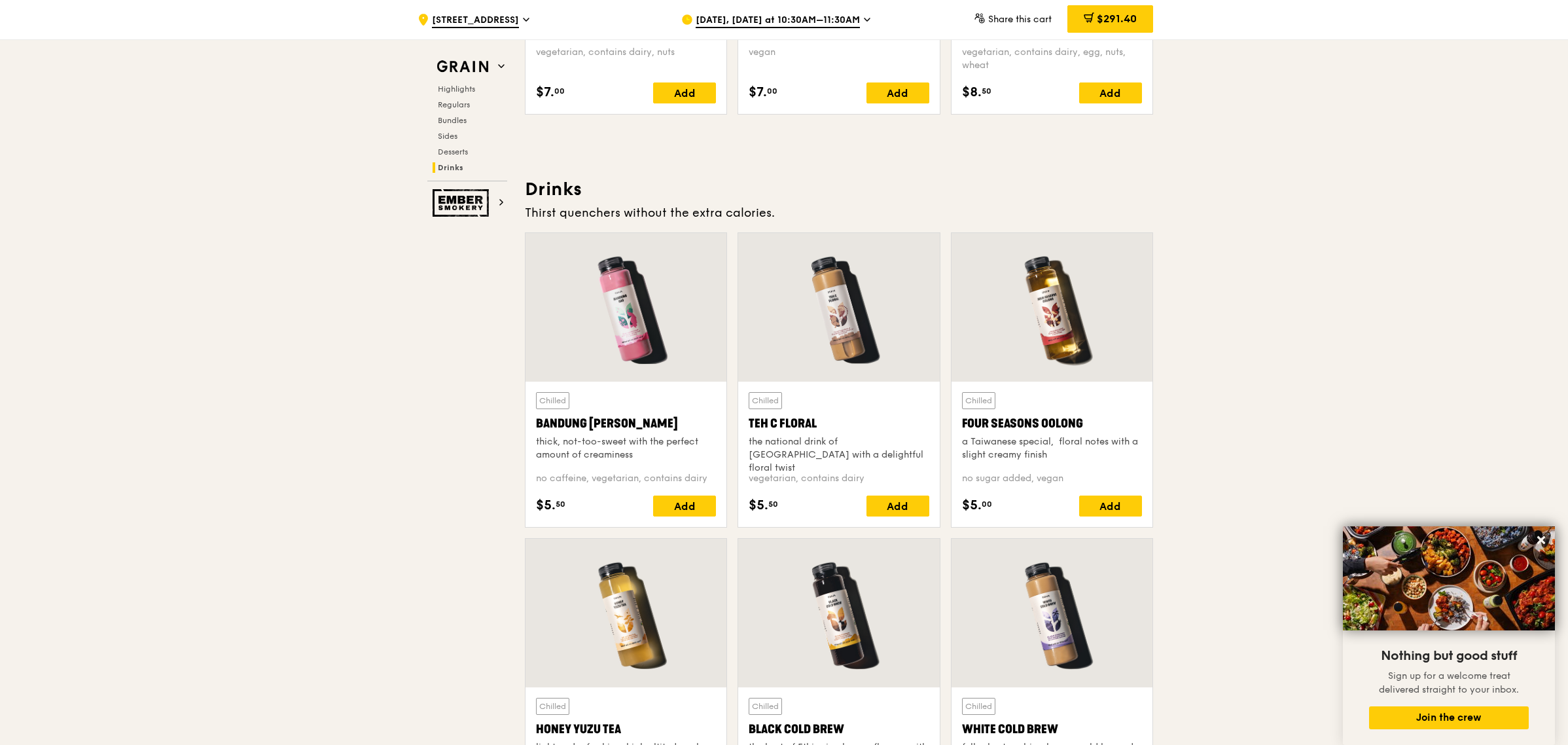
scroll to position [4731, 0]
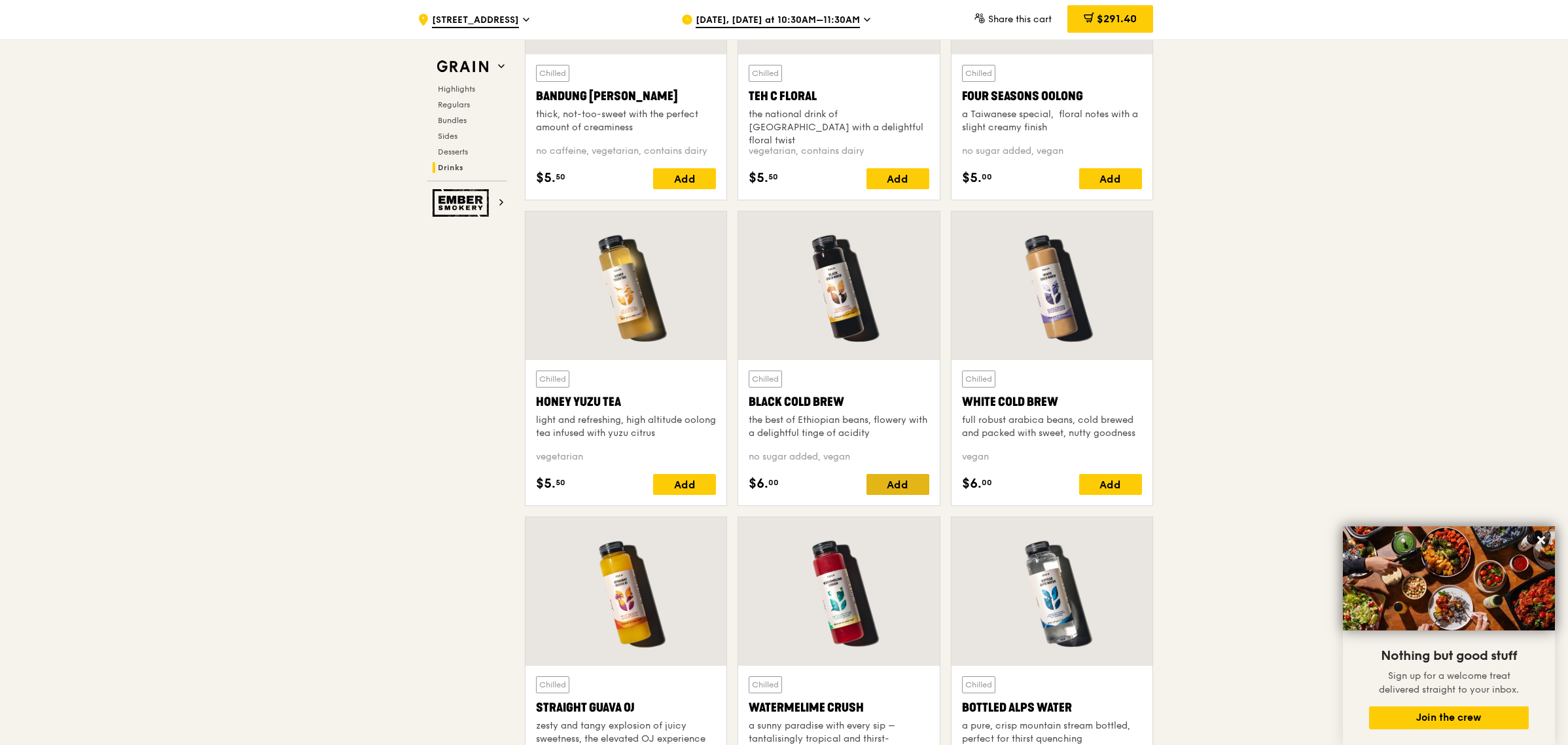
click at [892, 486] on div "Add" at bounding box center [898, 485] width 63 height 21
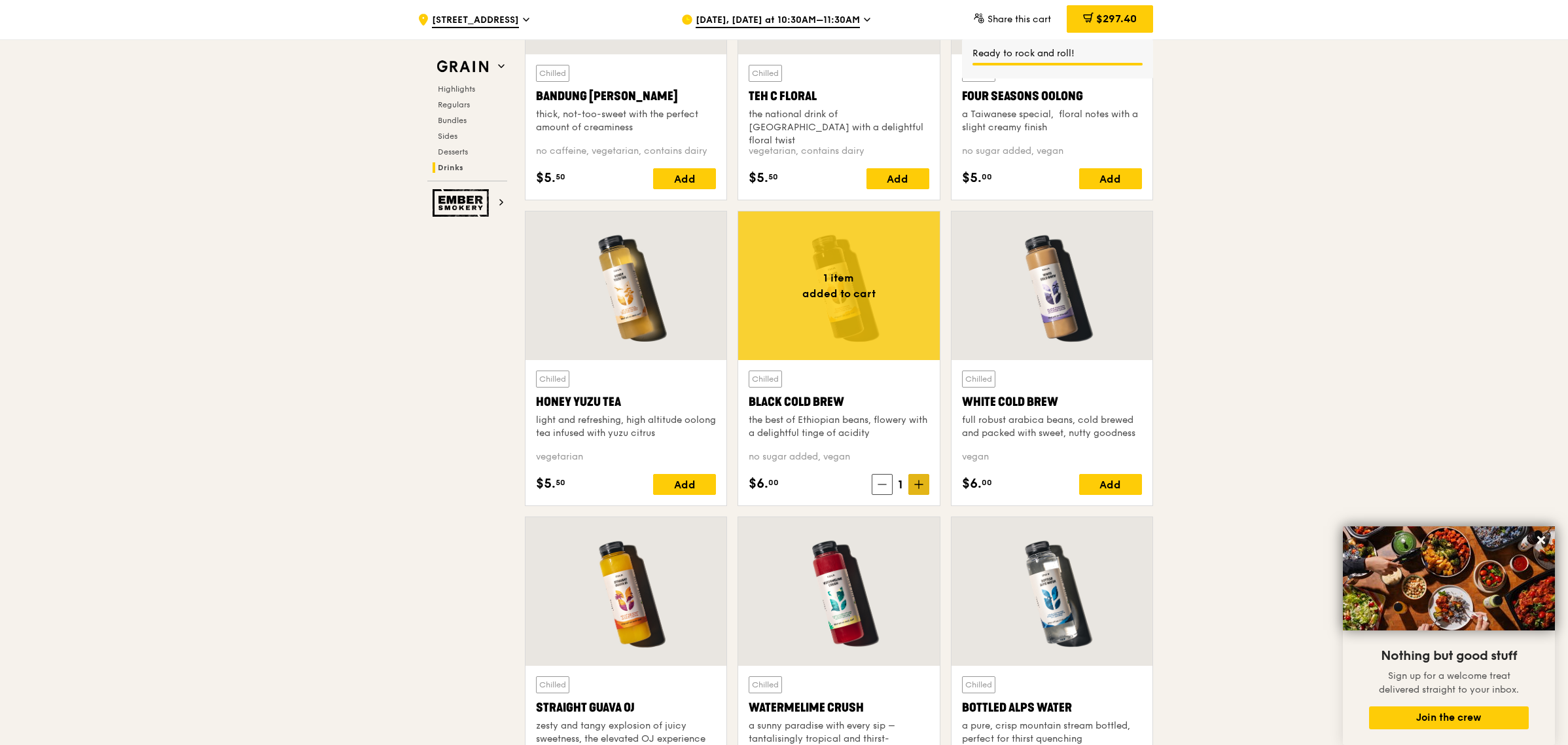
click at [921, 485] on icon at bounding box center [919, 484] width 9 height 9
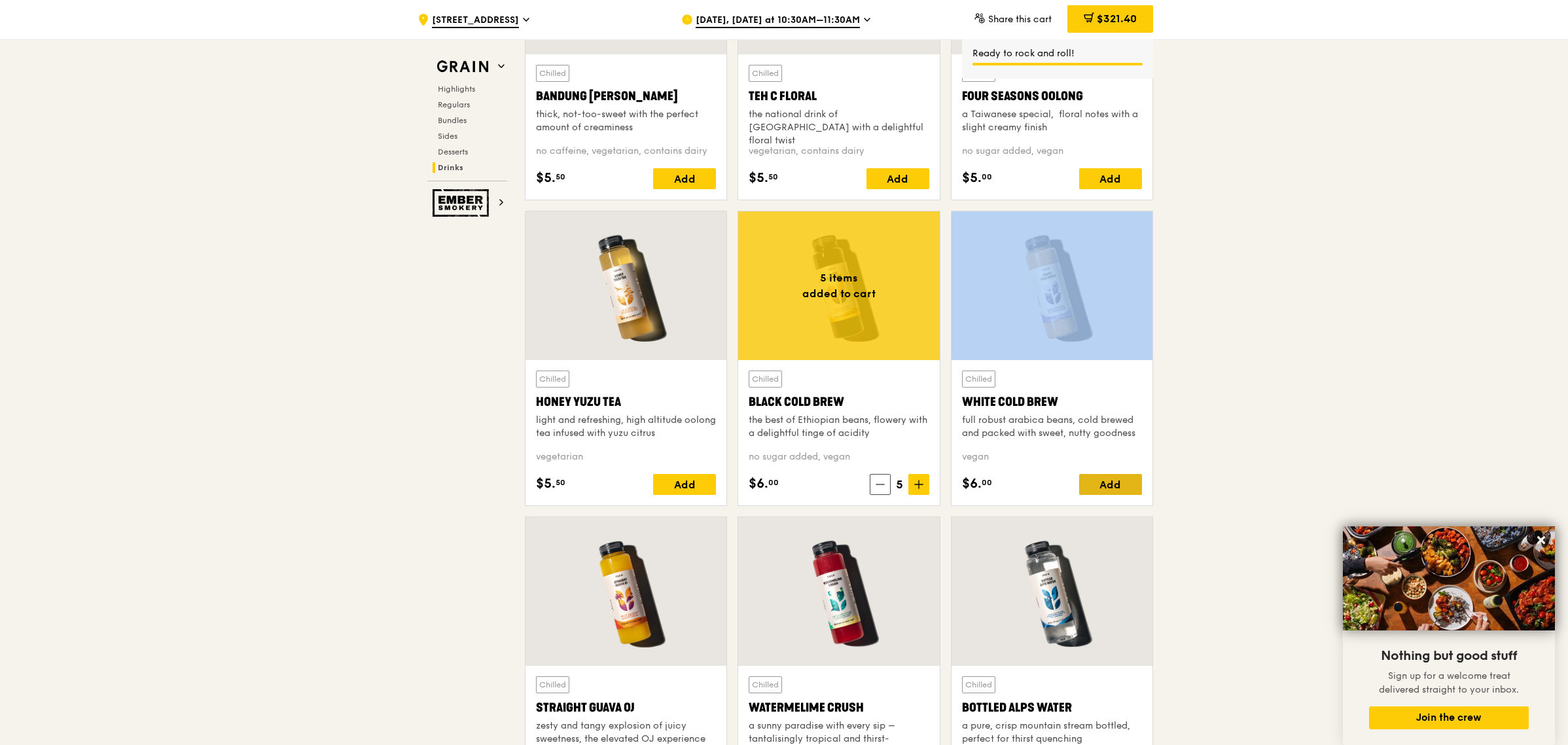
click at [1130, 479] on div "Add" at bounding box center [1110, 485] width 63 height 21
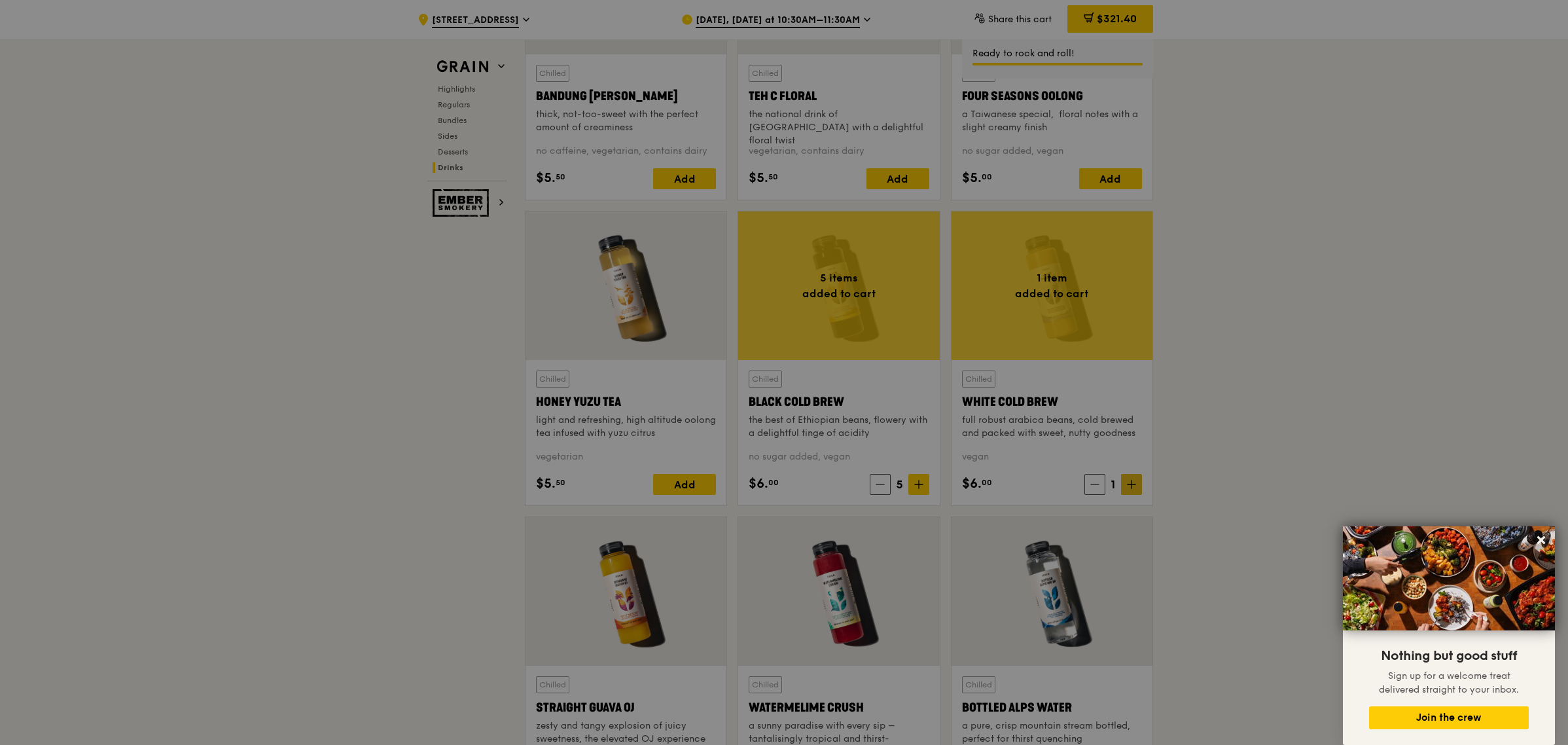
click at [1132, 482] on div at bounding box center [784, 372] width 1568 height 745
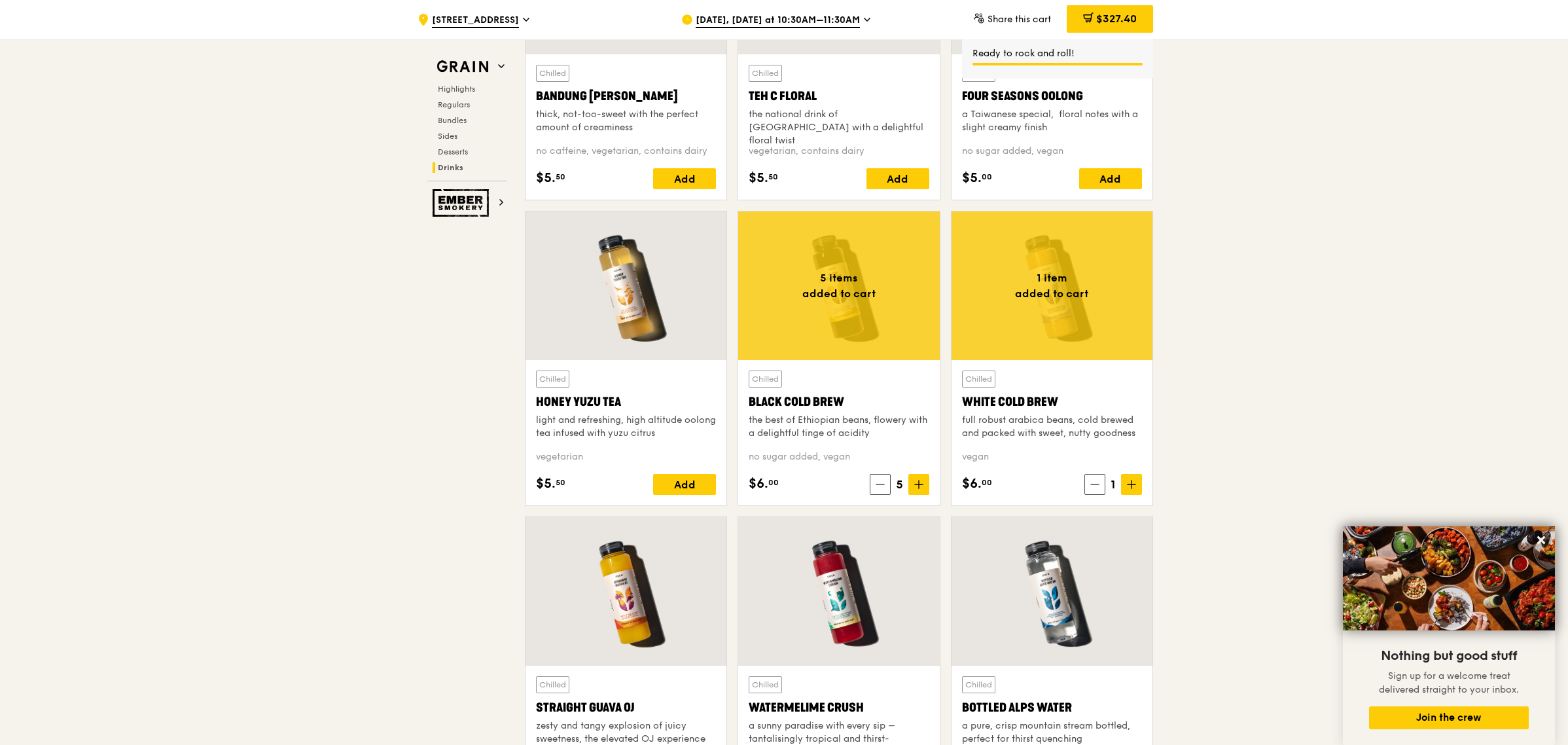
click at [1133, 483] on icon at bounding box center [1131, 484] width 9 height 9
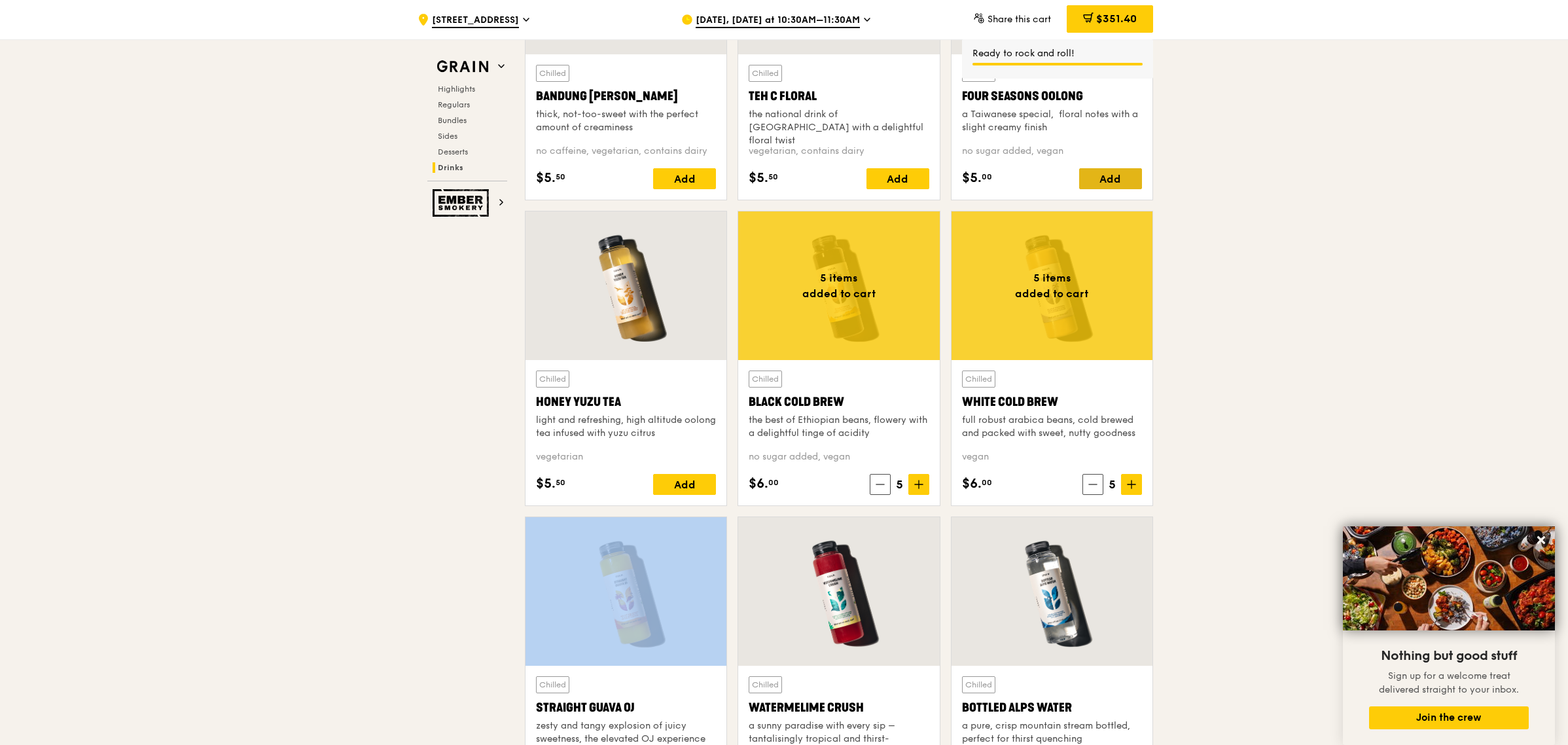
click at [1105, 172] on div "Add" at bounding box center [1110, 179] width 63 height 21
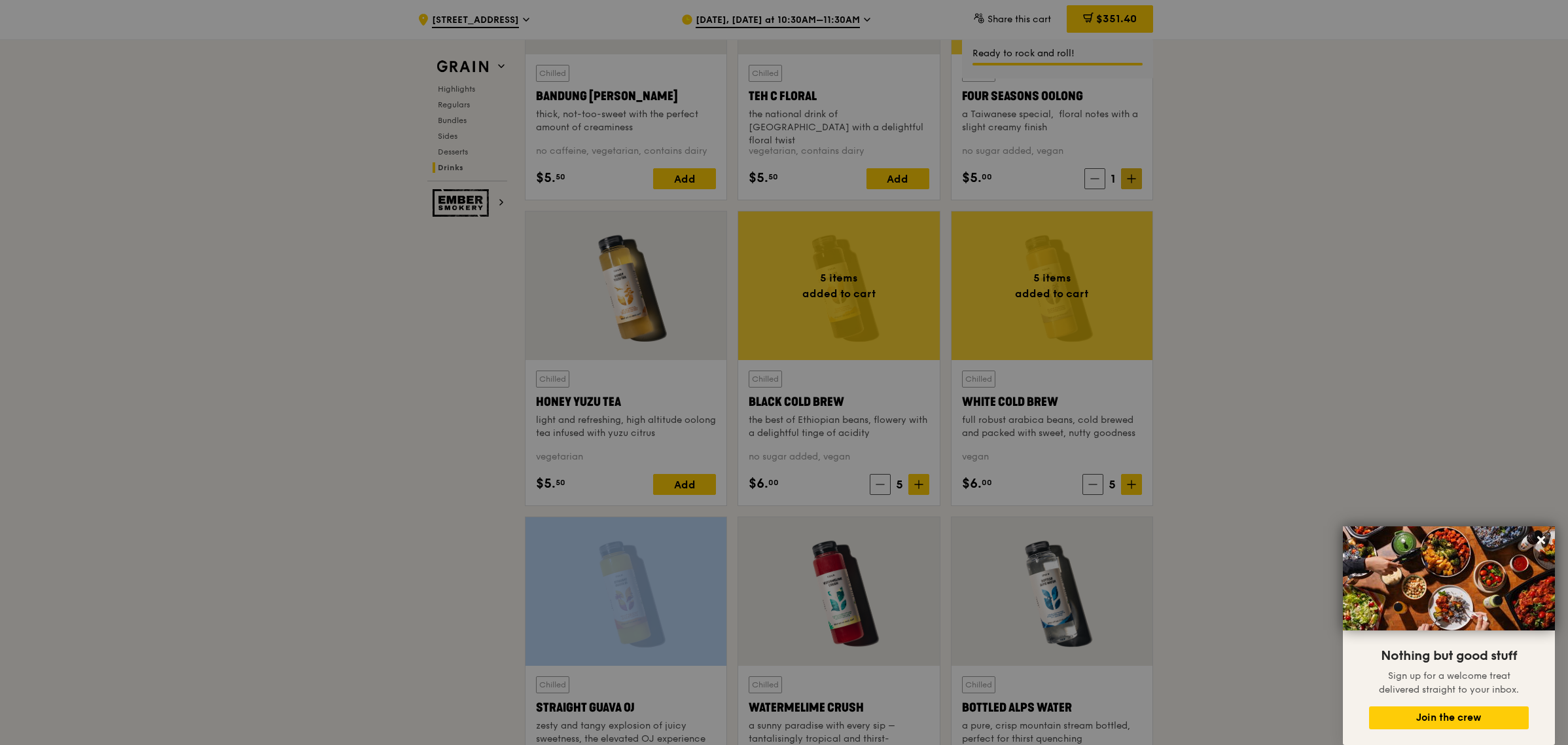
click at [1128, 173] on div at bounding box center [784, 372] width 1568 height 745
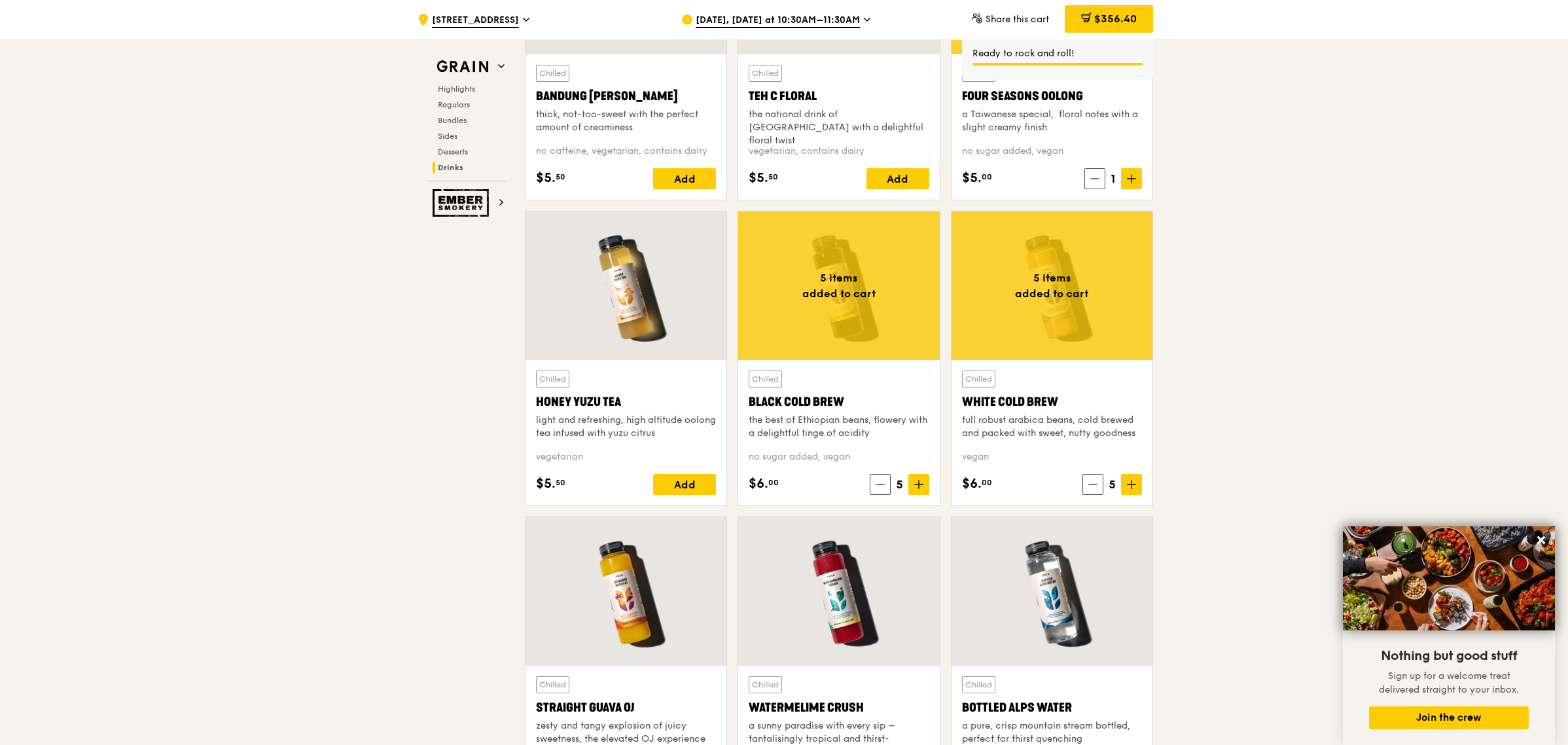
click at [1128, 174] on icon at bounding box center [1131, 179] width 9 height 9
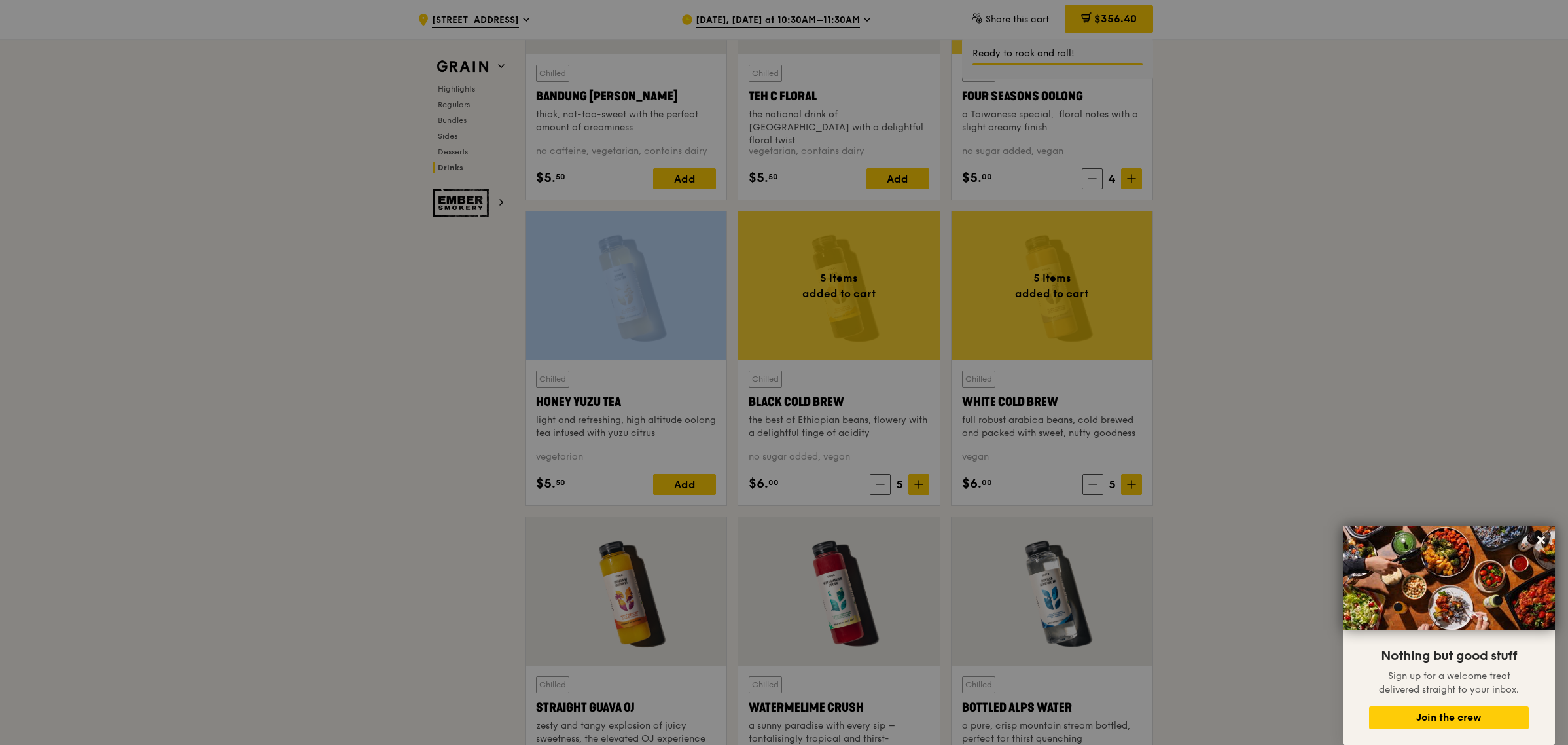
click at [1128, 174] on div at bounding box center [784, 372] width 1568 height 745
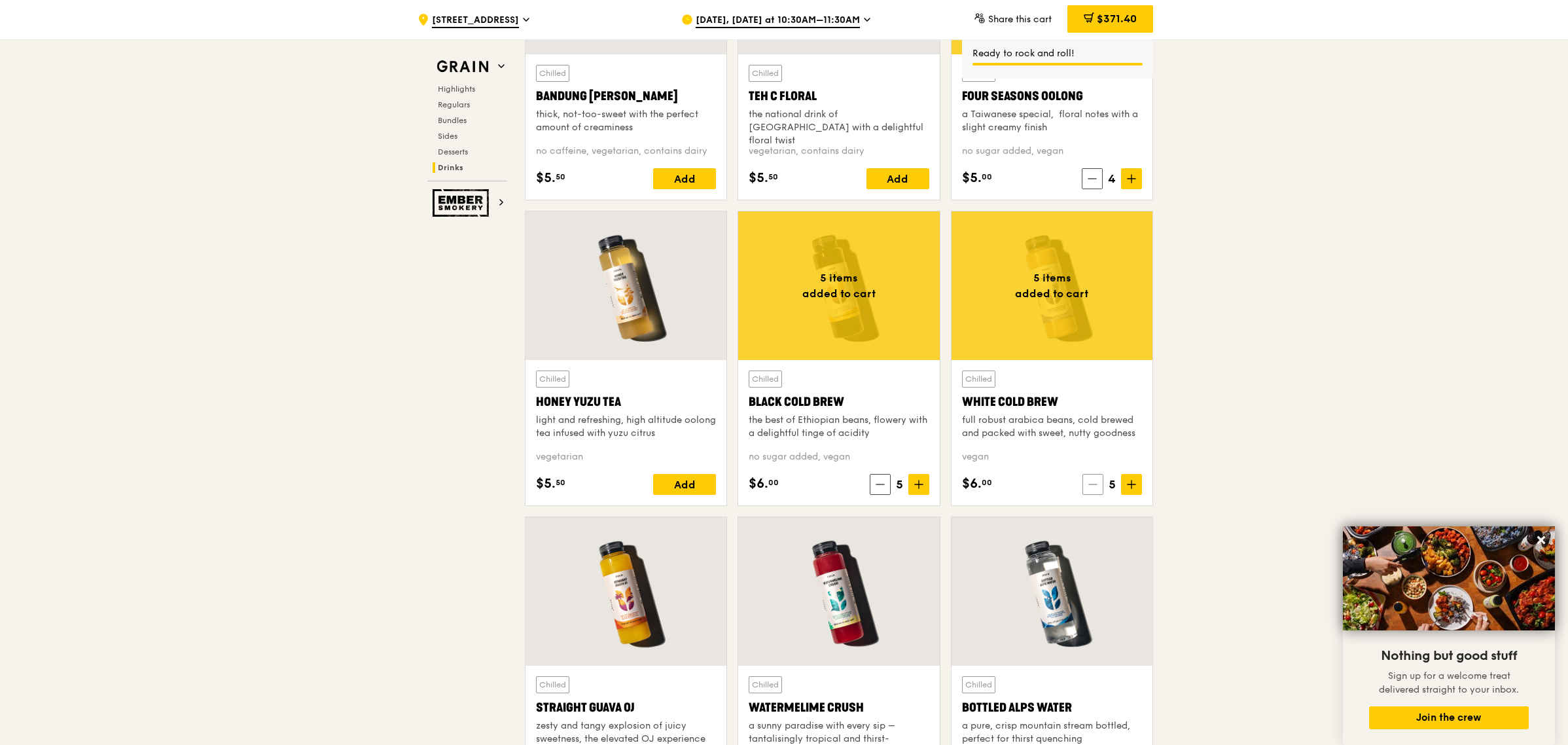
click at [1096, 486] on icon at bounding box center [1093, 484] width 9 height 9
click at [881, 483] on icon at bounding box center [880, 484] width 9 height 9
click at [677, 482] on div "Add" at bounding box center [684, 485] width 63 height 21
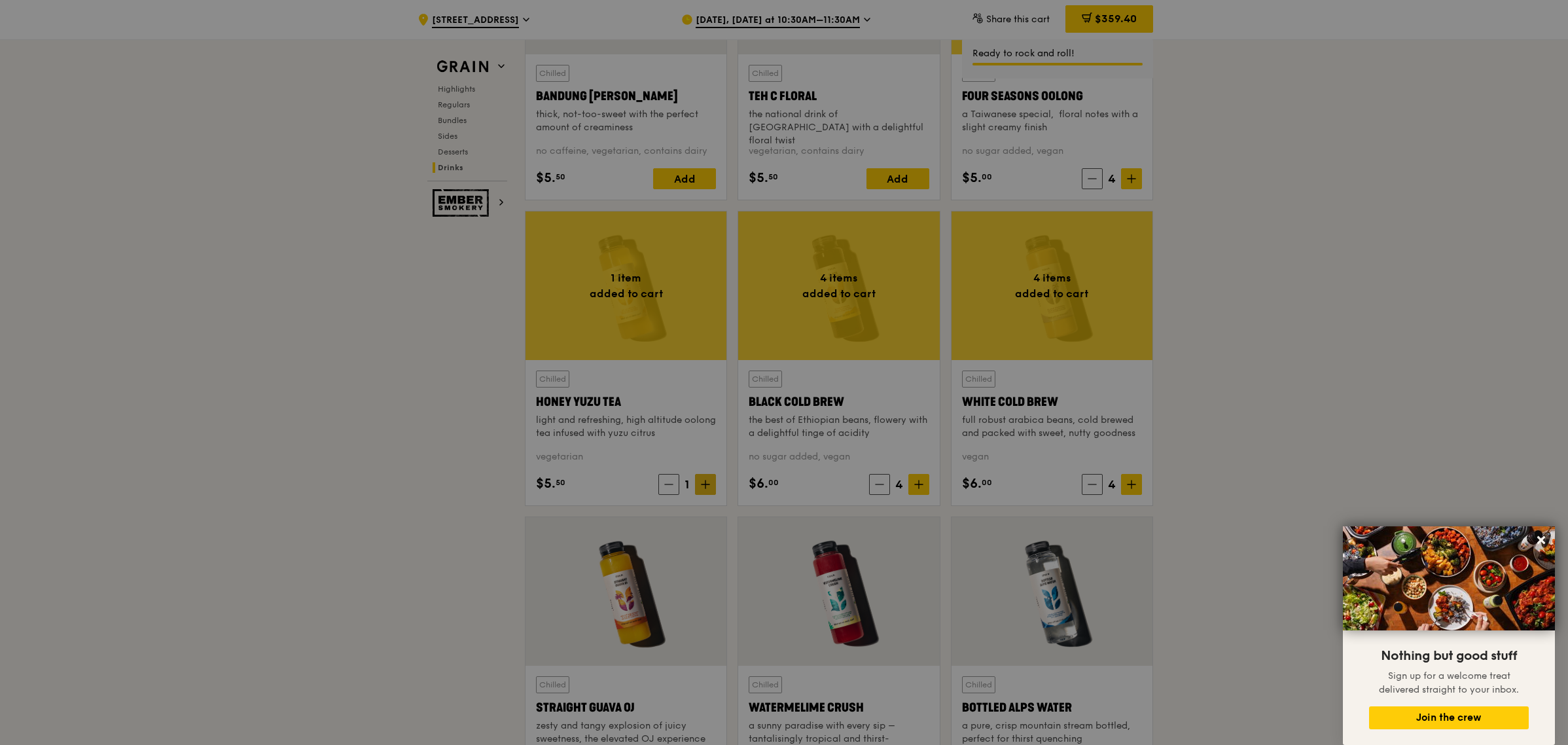
click at [709, 479] on div at bounding box center [784, 372] width 1568 height 745
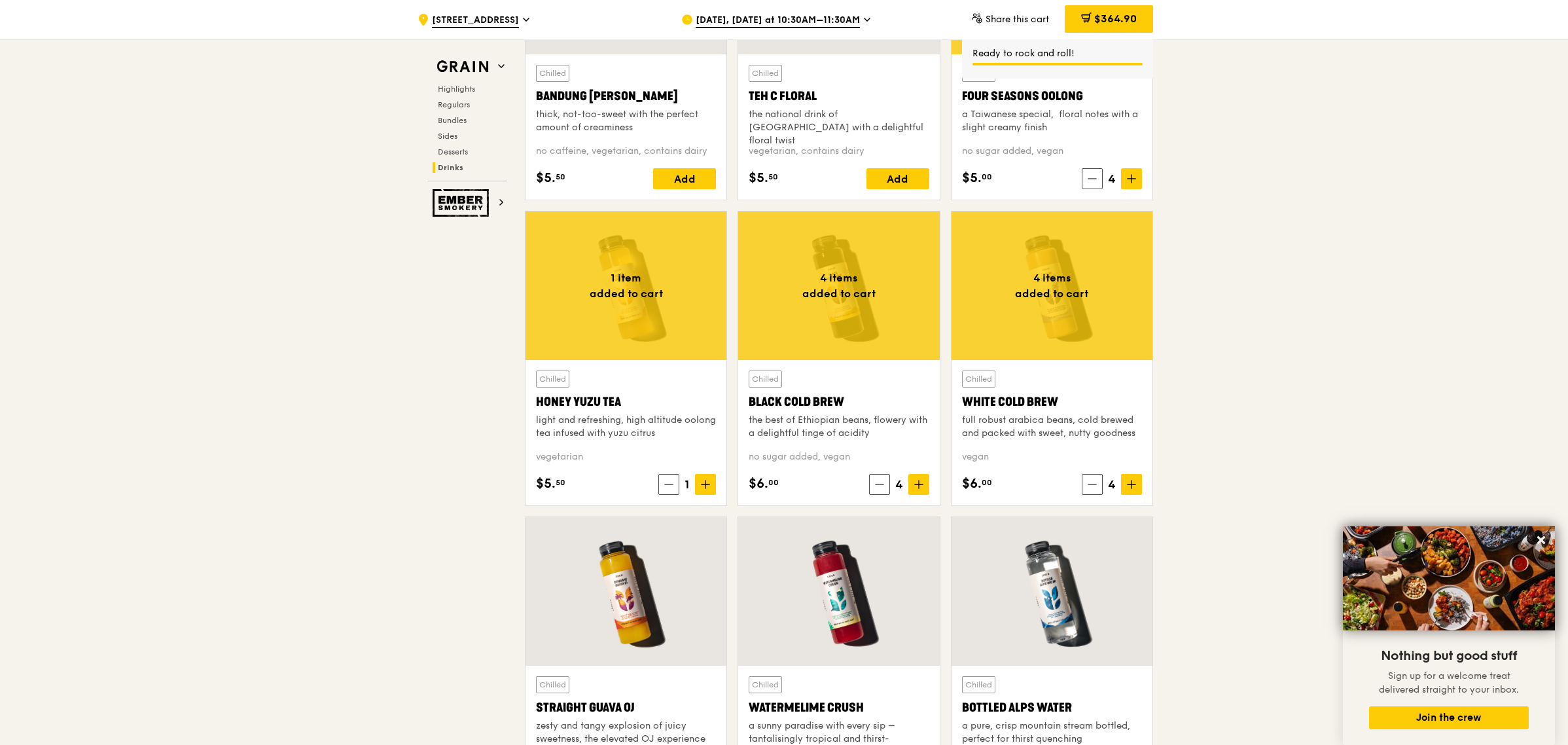
click at [709, 485] on icon at bounding box center [705, 484] width 9 height 9
click at [699, 174] on div "Add" at bounding box center [684, 179] width 63 height 21
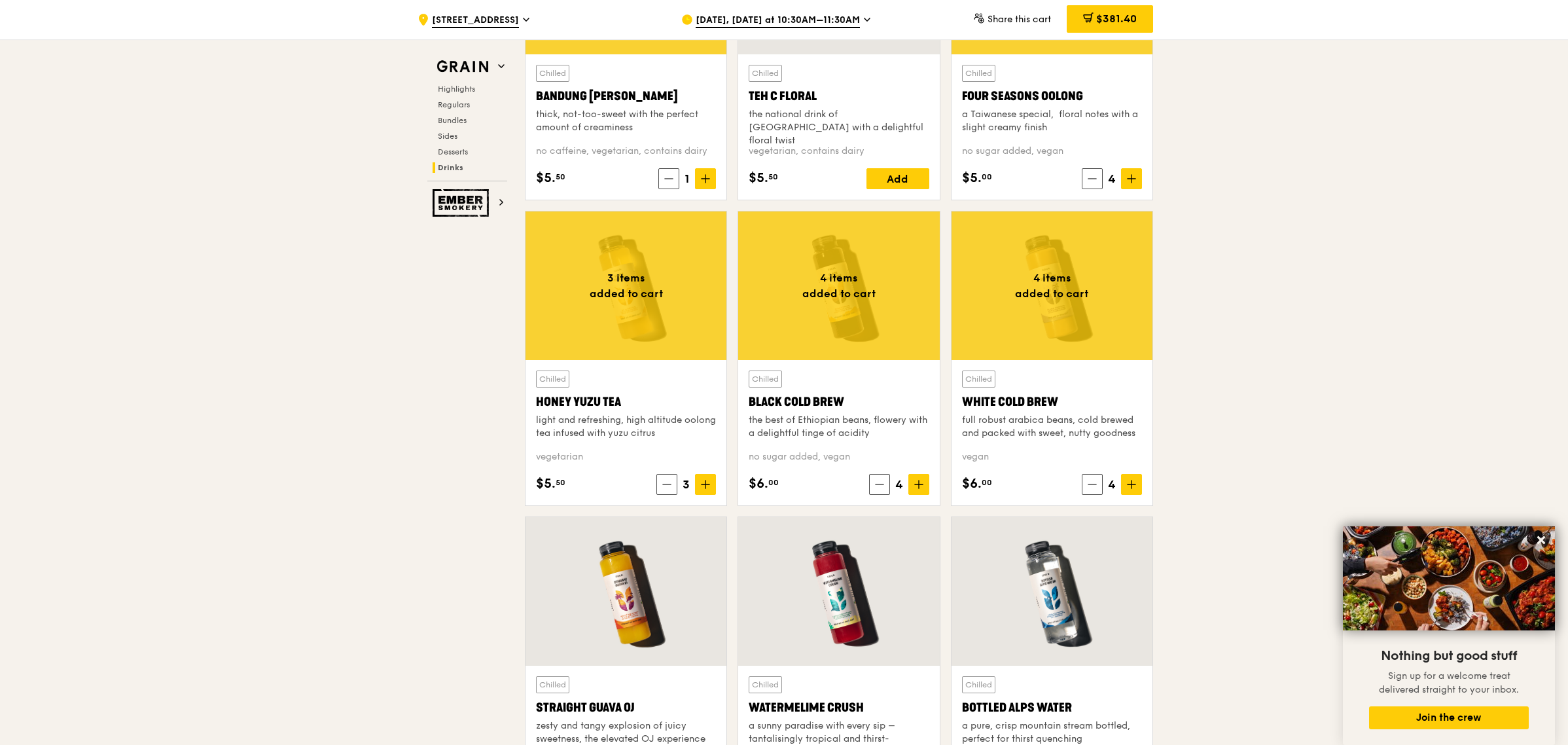
click at [870, 18] on icon at bounding box center [867, 20] width 7 height 12
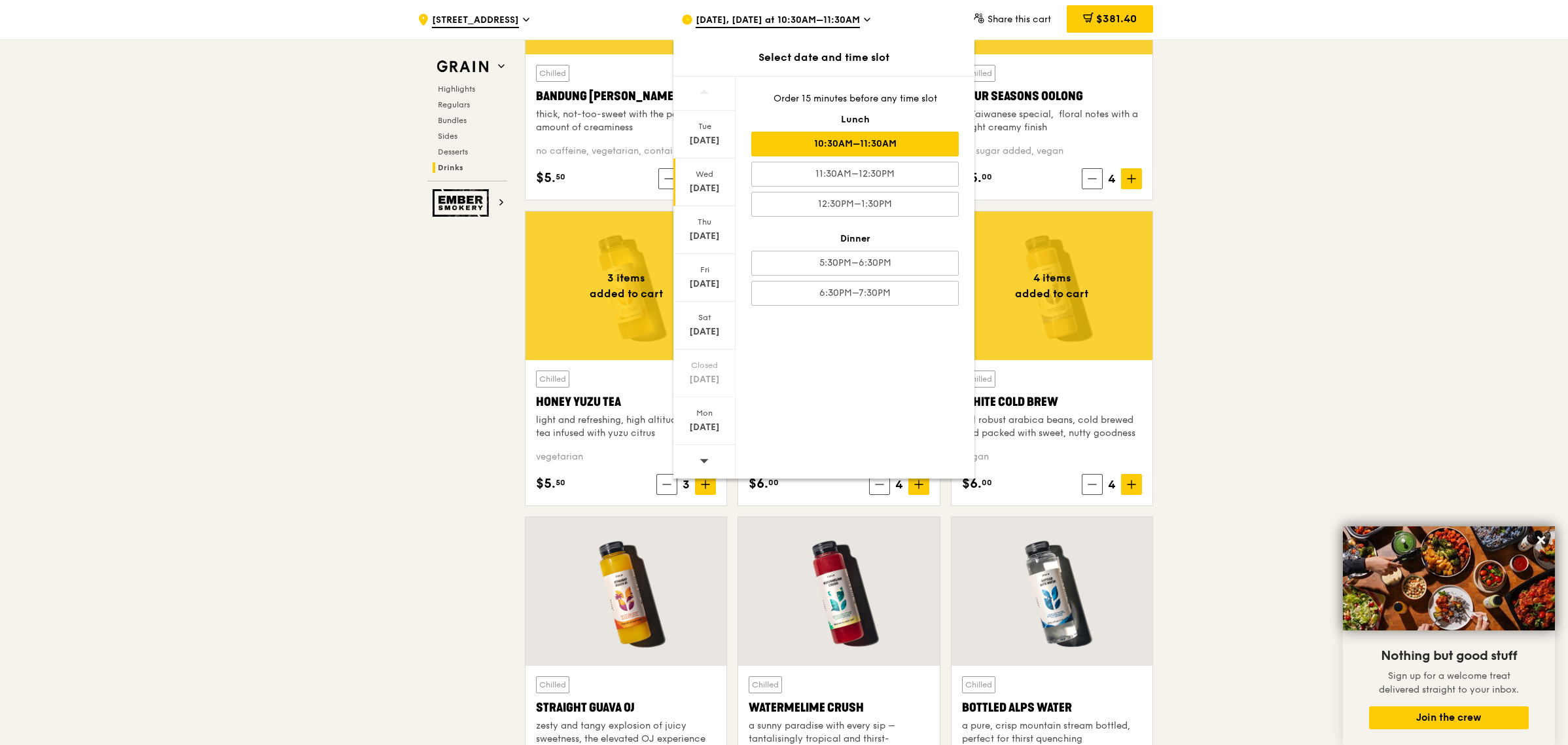
click at [901, 142] on div "10:30AM–11:30AM" at bounding box center [855, 144] width 207 height 25
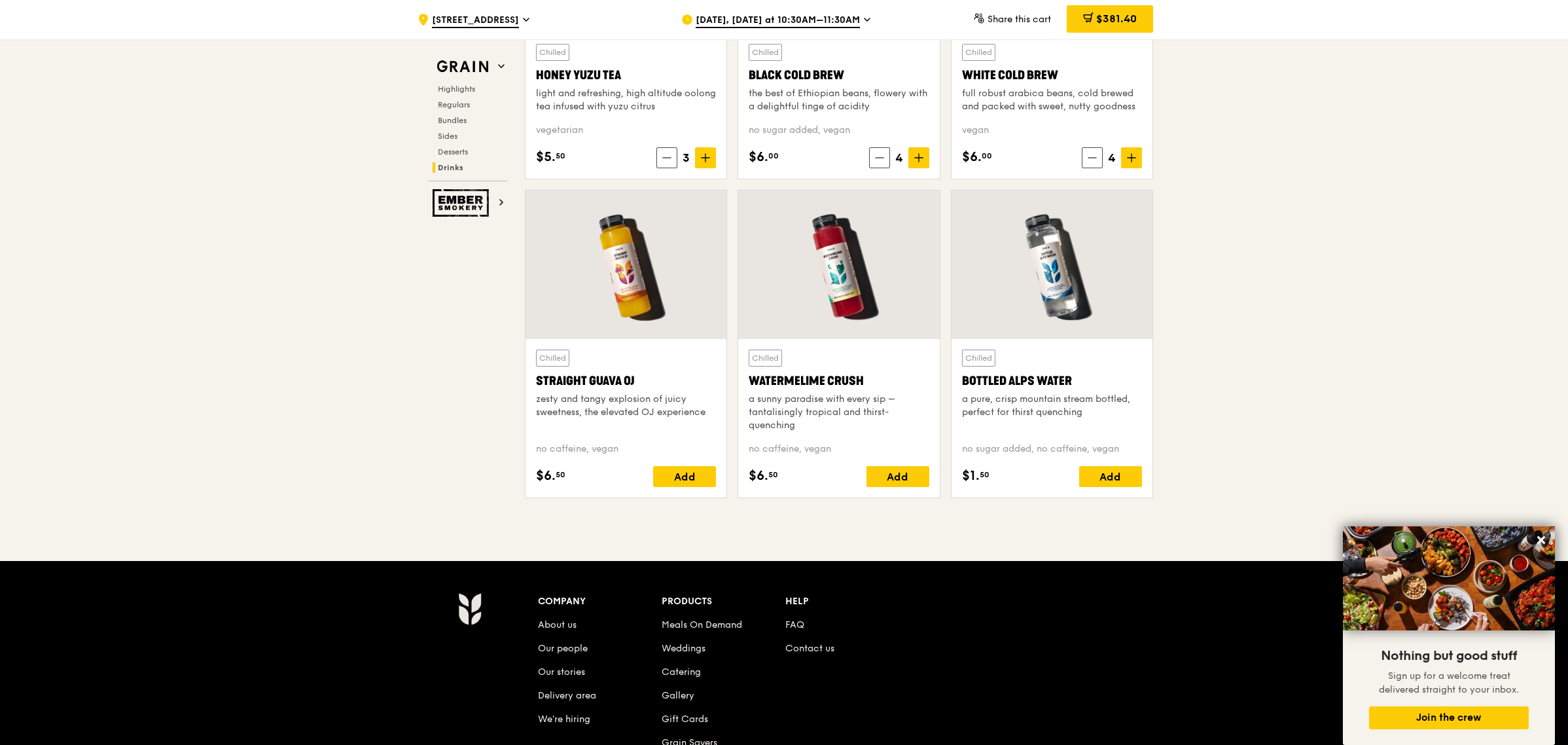
scroll to position [4649, 0]
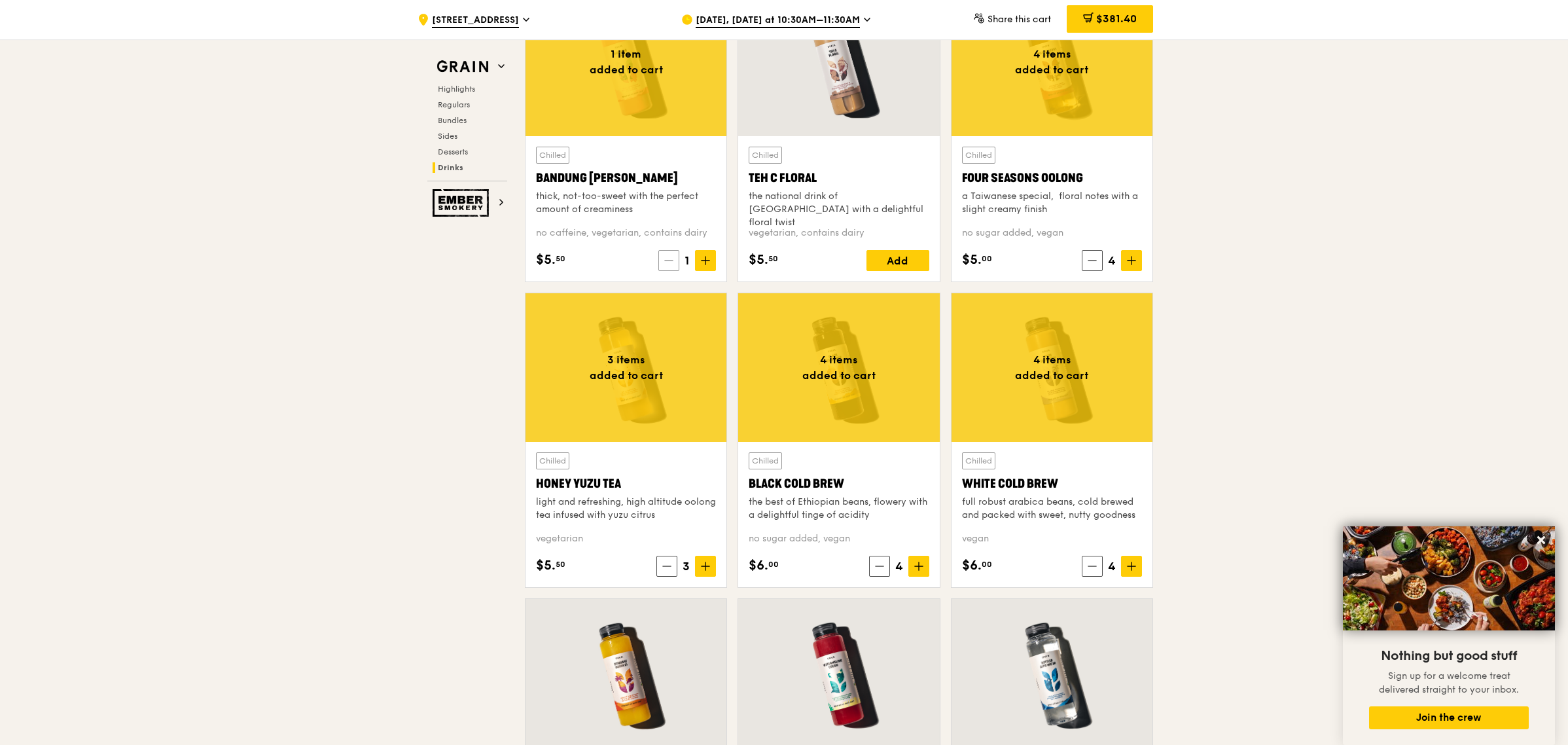
click at [673, 259] on span at bounding box center [669, 260] width 21 height 21
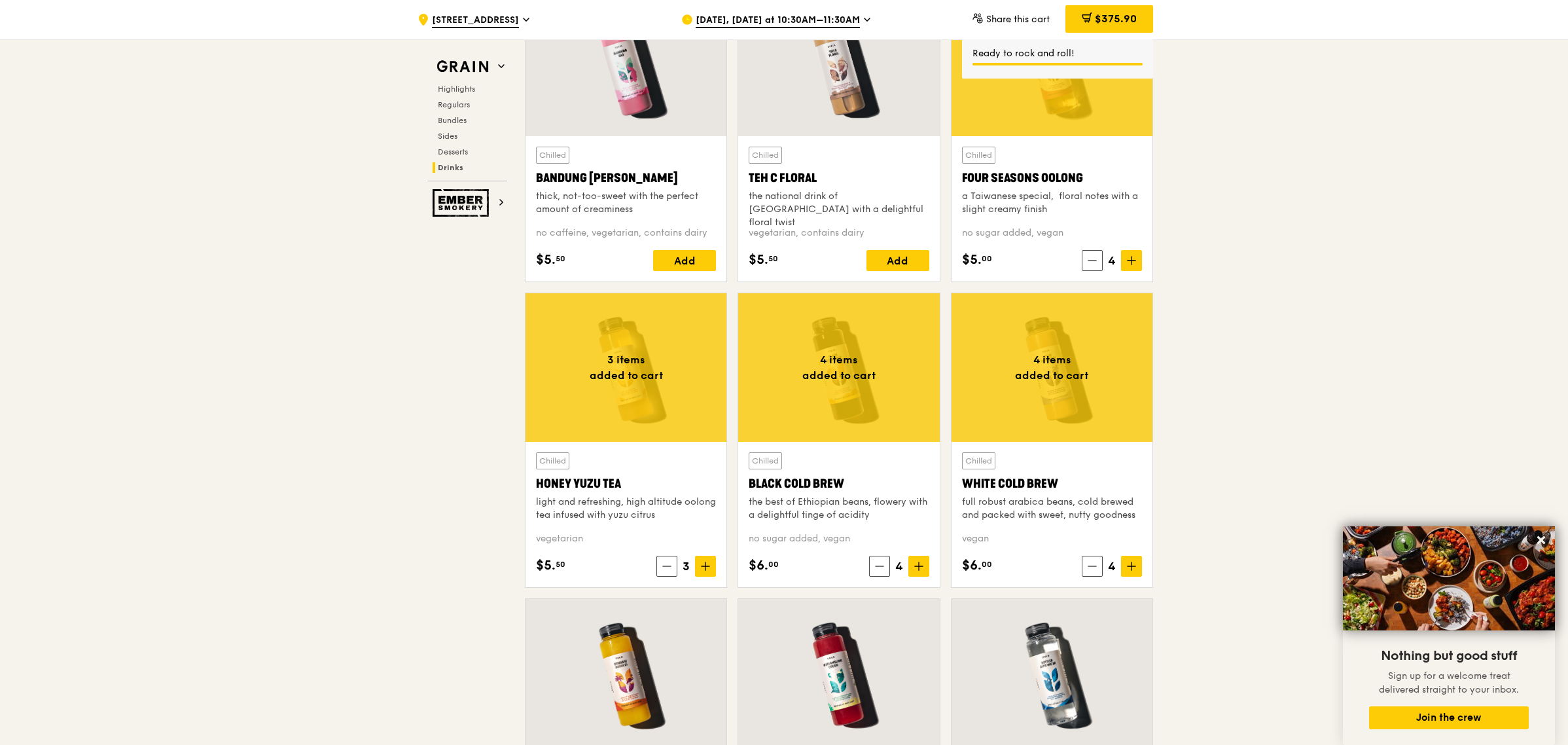
click at [706, 570] on icon at bounding box center [705, 566] width 9 height 9
click at [1126, 21] on span "$381.40" at bounding box center [1116, 18] width 41 height 13
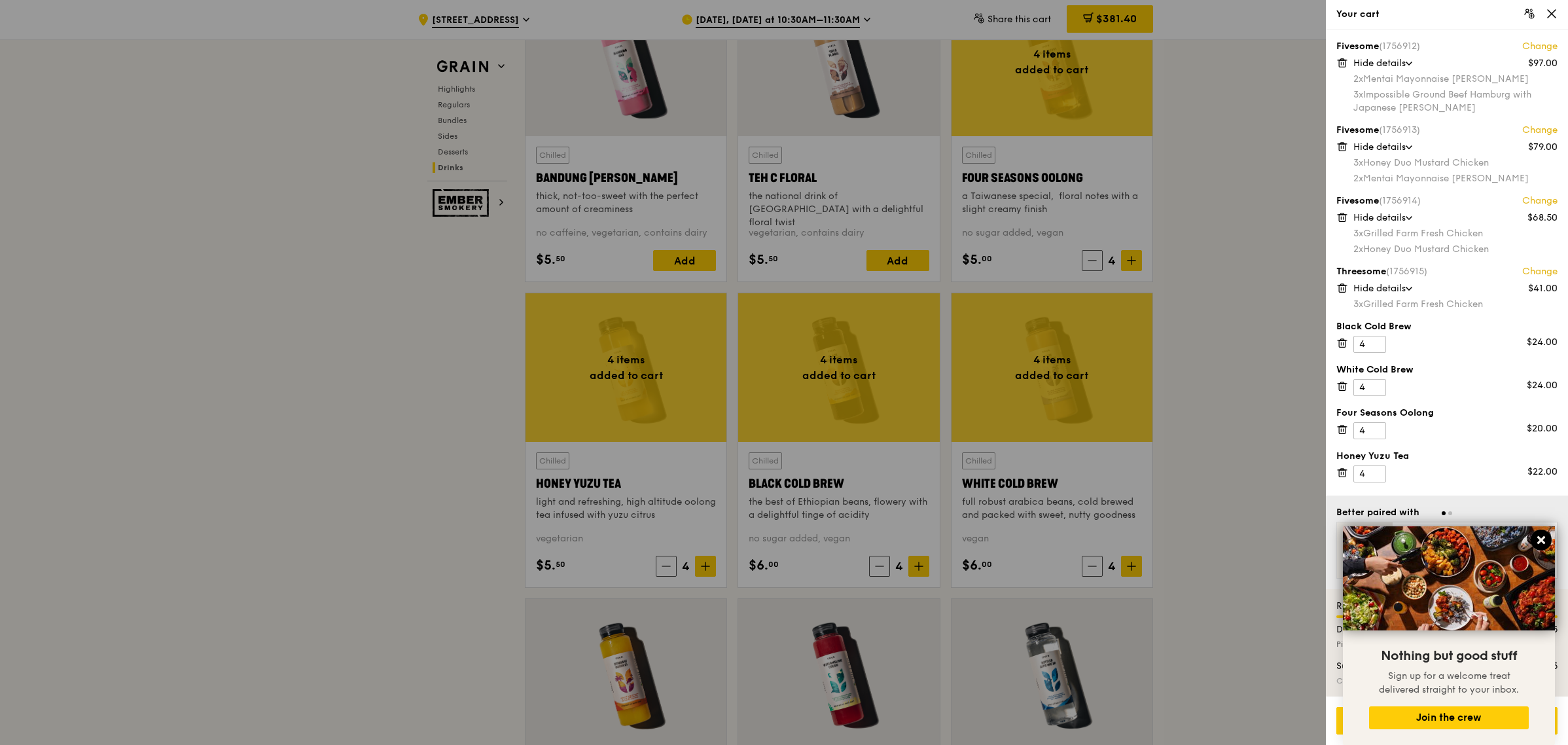
click at [1542, 539] on icon at bounding box center [1541, 540] width 8 height 8
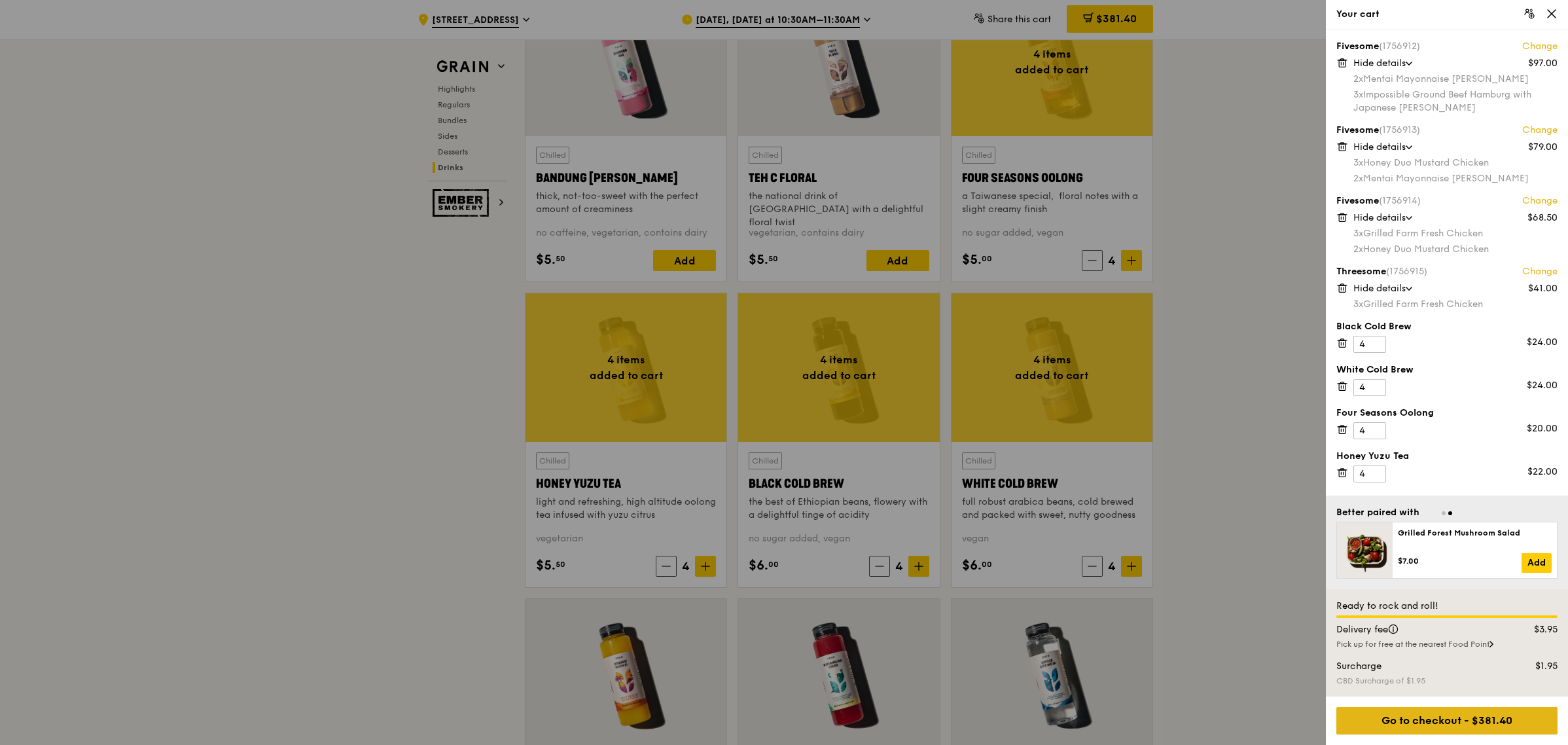
scroll to position [5058, 0]
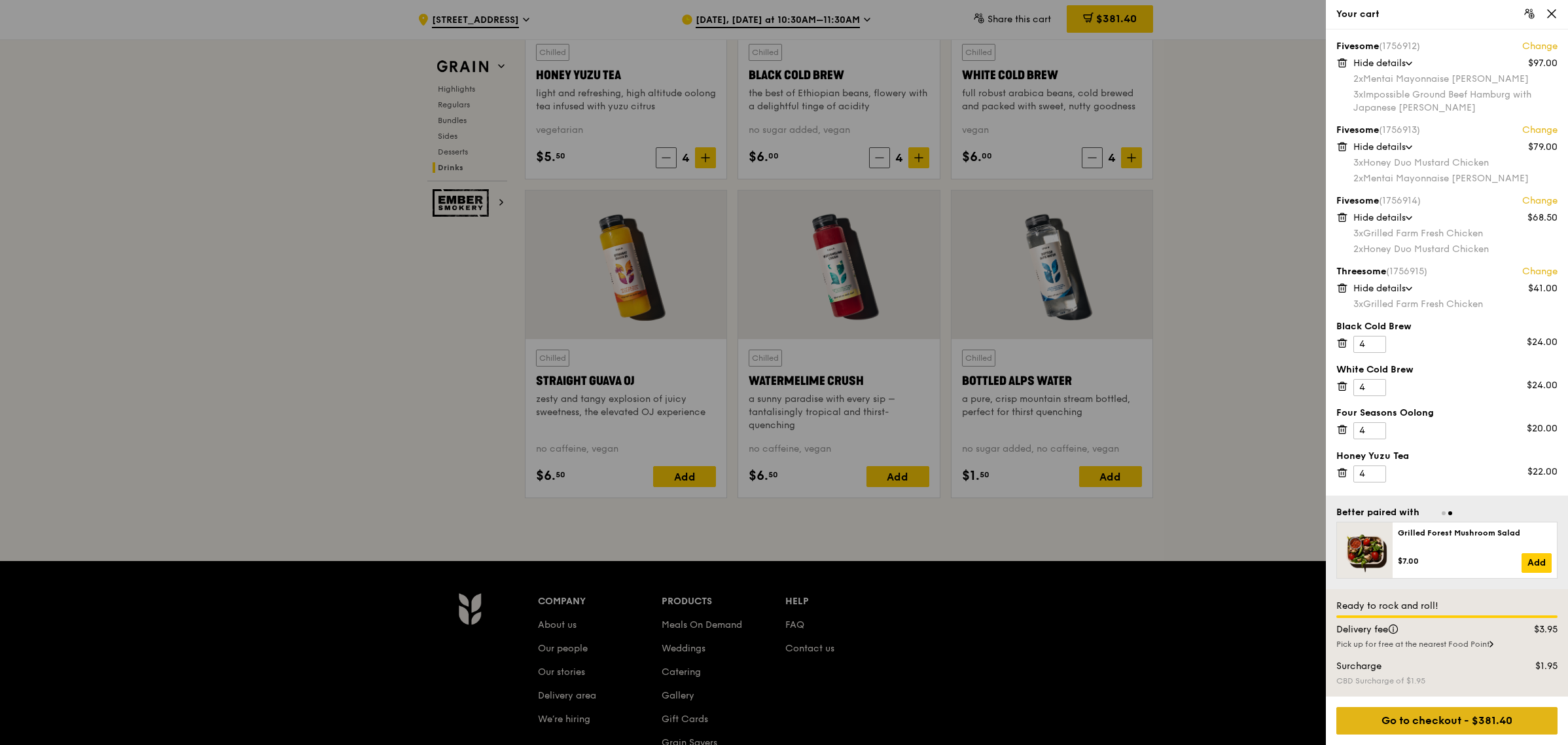
click at [1431, 715] on div "Go to checkout - $381.40" at bounding box center [1447, 720] width 221 height 27
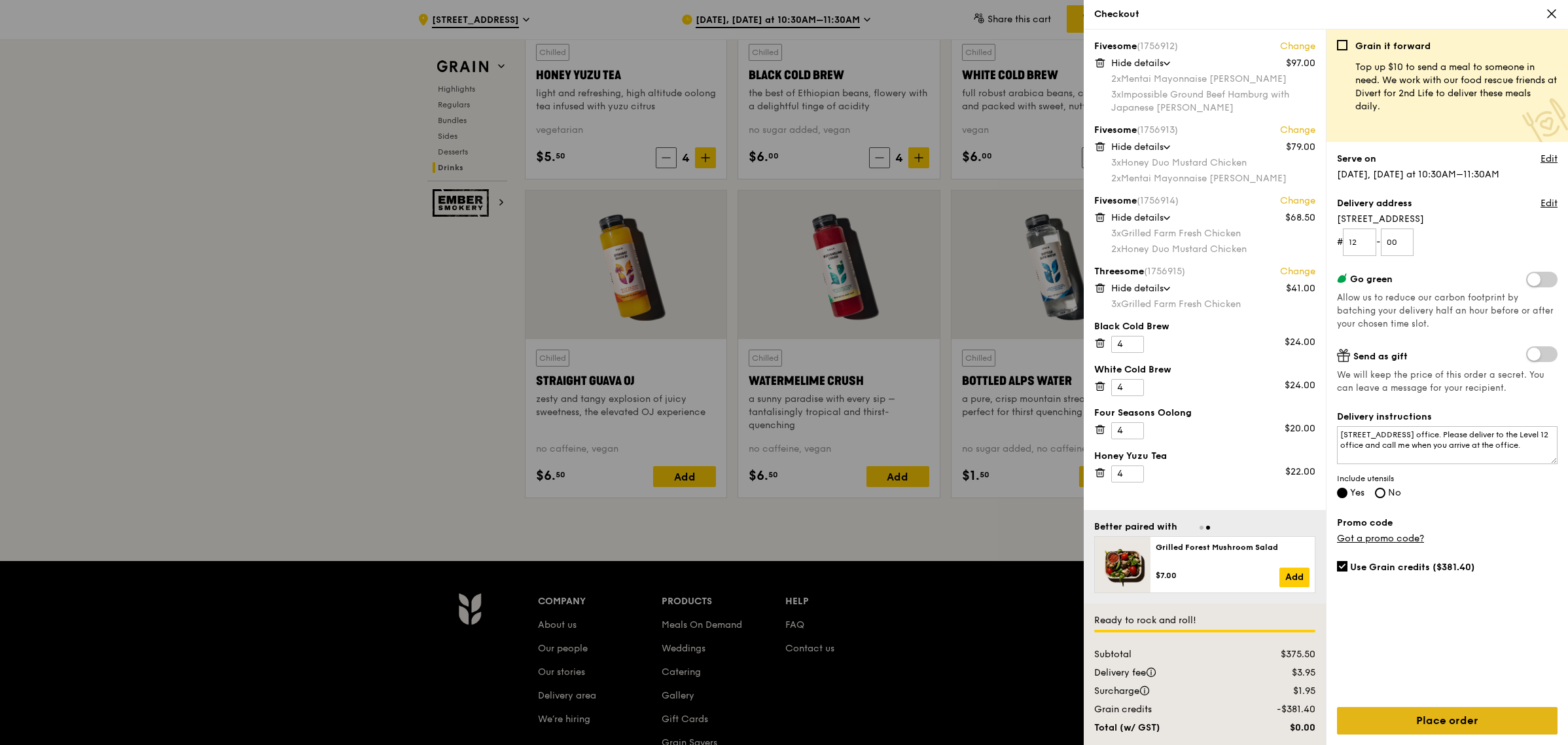
click at [1466, 721] on link "Place order" at bounding box center [1447, 720] width 221 height 27
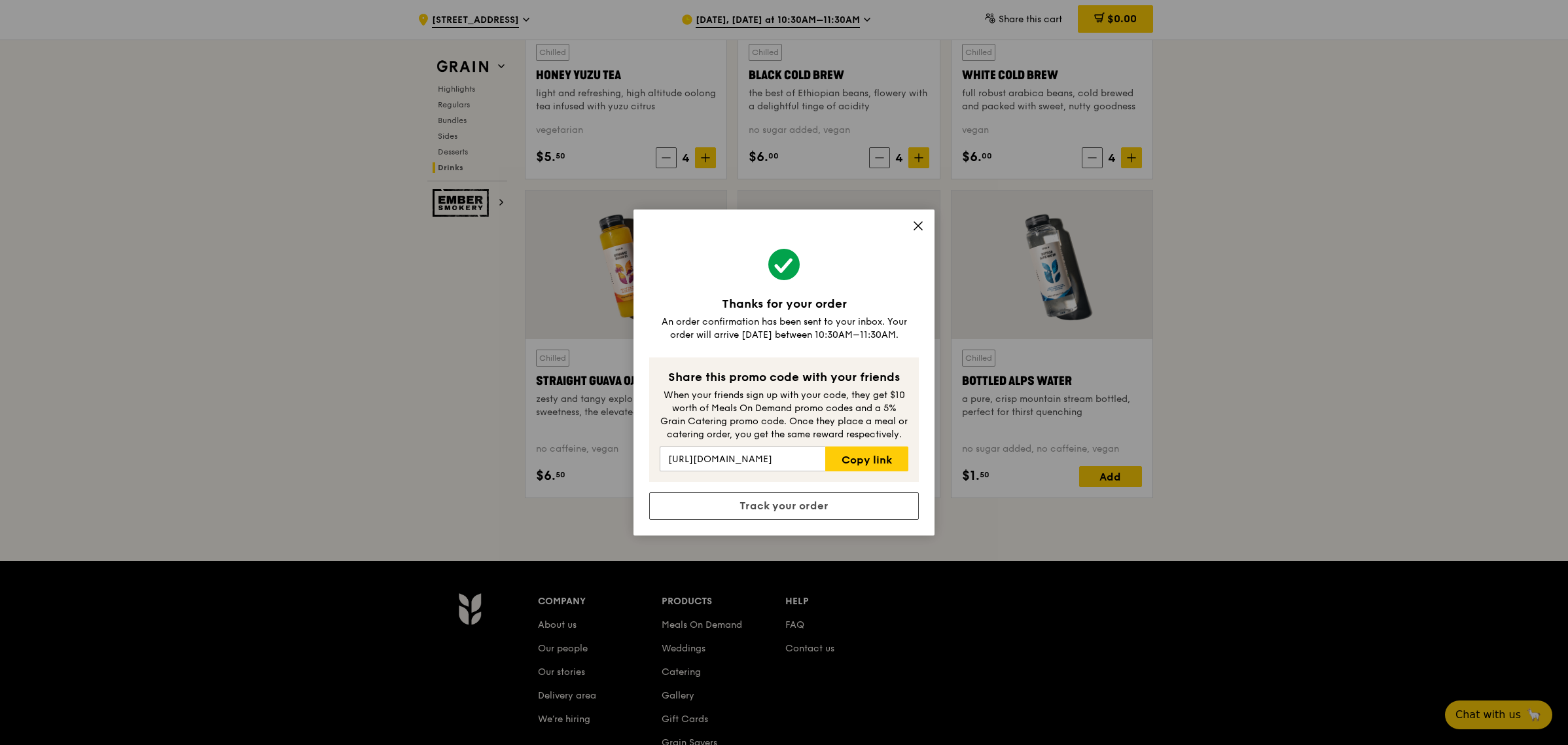
click at [910, 229] on div "Thanks for your order An order confirmation has been sent to your inbox. Your o…" at bounding box center [784, 372] width 301 height 326
click at [917, 221] on icon at bounding box center [918, 226] width 12 height 12
